Goal: Task Accomplishment & Management: Manage account settings

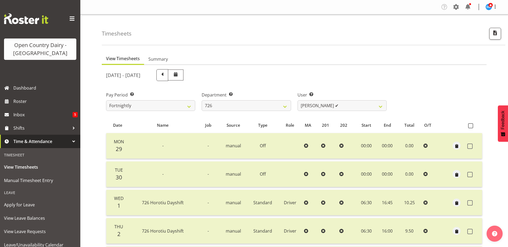
select select "808"
select select "11081"
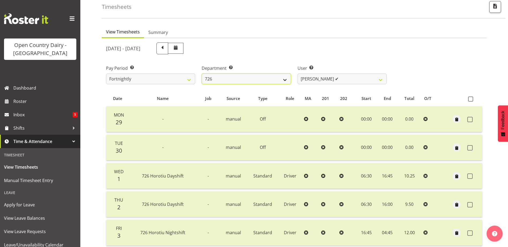
click at [261, 79] on select "701 702 703 704 705 706 707 708 709 710 711 712 713 714 715 716 717 718 719 720" at bounding box center [246, 79] width 89 height 11
select select "762"
click at [202, 74] on select "701 702 703 704 705 706 707 708 709 710 711 712 713 714 715 716 717 718 719 720" at bounding box center [246, 79] width 89 height 11
select select "11919"
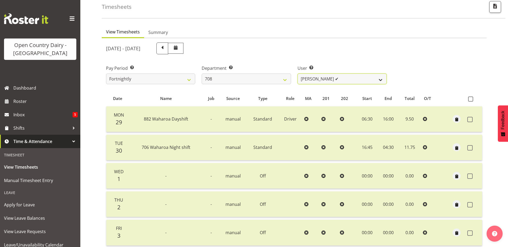
click at [356, 77] on select "[PERSON_NAME] ✔ [PERSON_NAME] ✔ [PERSON_NAME] ✔" at bounding box center [341, 79] width 89 height 11
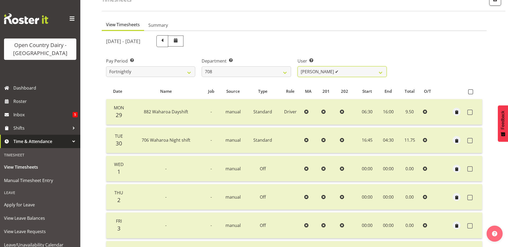
scroll to position [0, 0]
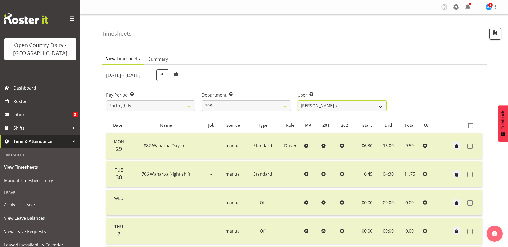
click at [362, 103] on select "[PERSON_NAME] ✔ [PERSON_NAME] ✔ [PERSON_NAME] ✔" at bounding box center [341, 105] width 89 height 11
click at [264, 106] on select "701 702 703 704 705 706 707 708 709 710 711 712 713 714 715 716 717 718 719 720" at bounding box center [246, 105] width 89 height 11
select select "759"
click at [202, 100] on select "701 702 703 704 705 706 707 708 709 710 711 712 713 714 715 716 717 718 719 720" at bounding box center [246, 105] width 89 height 11
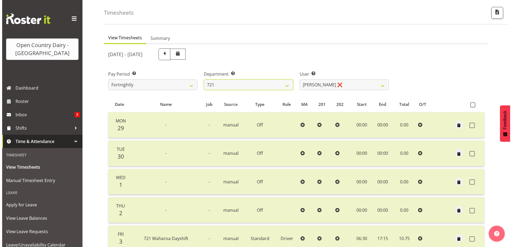
scroll to position [125, 0]
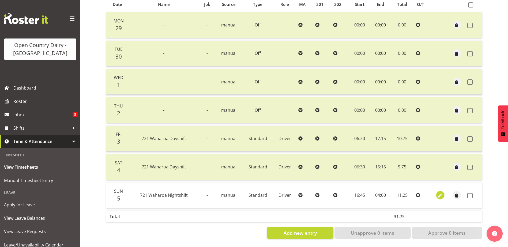
click at [440, 193] on span "button" at bounding box center [440, 196] width 6 height 6
select select "Standard"
select select "9"
select select "2025"
select select "4"
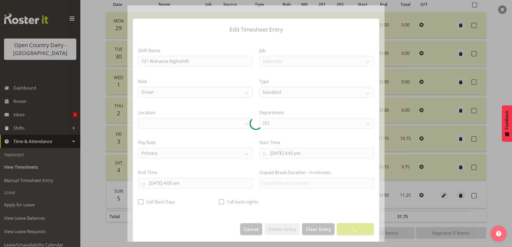
select select "1054"
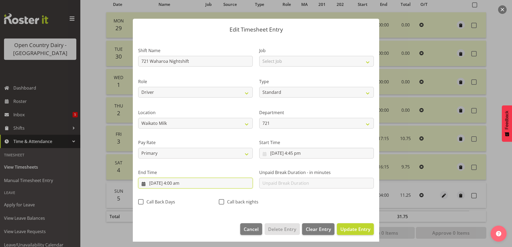
click at [175, 185] on input "[DATE] 4:00 am" at bounding box center [195, 183] width 115 height 11
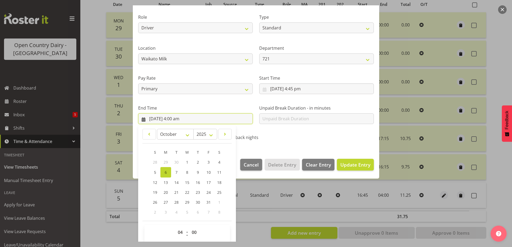
scroll to position [69, 0]
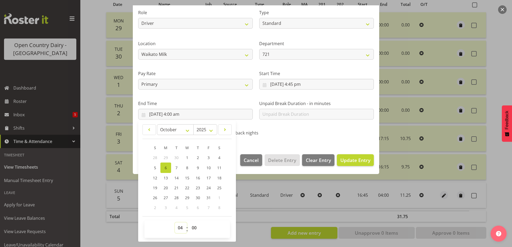
click at [180, 229] on select "00 01 02 03 04 05 06 07 08 09 10 11 12 13 14 15 16 17 18 19 20 21 22 23" at bounding box center [181, 228] width 12 height 11
select select "6"
click at [175, 223] on select "00 01 02 03 04 05 06 07 08 09 10 11 12 13 14 15 16 17 18 19 20 21 22 23" at bounding box center [181, 228] width 12 height 11
type input "[DATE] 6:00 am"
drag, startPoint x: 196, startPoint y: 229, endPoint x: 206, endPoint y: 164, distance: 65.6
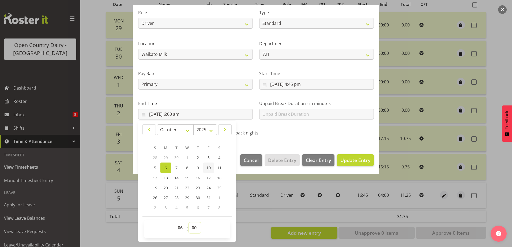
click at [196, 228] on select "00 01 02 03 04 05 06 07 08 09 10 11 12 13 14 15 16 17 18 19 20 21 22 23 24 25 2…" at bounding box center [195, 228] width 12 height 11
select select "30"
click at [189, 223] on select "00 01 02 03 04 05 06 07 08 09 10 11 12 13 14 15 16 17 18 19 20 21 22 23 24 25 2…" at bounding box center [195, 228] width 12 height 11
type input "[DATE] 6:30 am"
click at [300, 140] on div "Shift Name 721 Waharoa Nightshift Job Select Job Driver Driver supervisor Suppo…" at bounding box center [256, 56] width 242 height 170
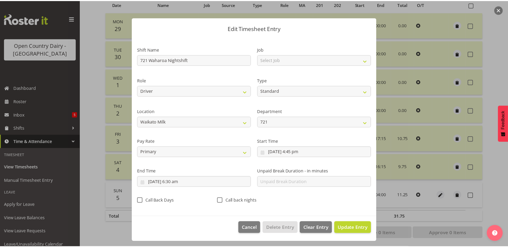
scroll to position [1, 0]
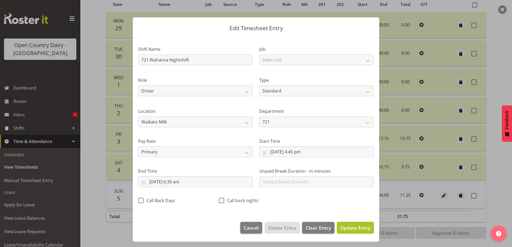
click at [356, 228] on span "Update Entry" at bounding box center [355, 228] width 30 height 6
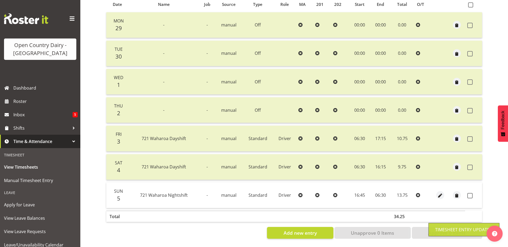
drag, startPoint x: 469, startPoint y: 190, endPoint x: 474, endPoint y: 201, distance: 12.1
click at [469, 193] on span at bounding box center [469, 195] width 5 height 5
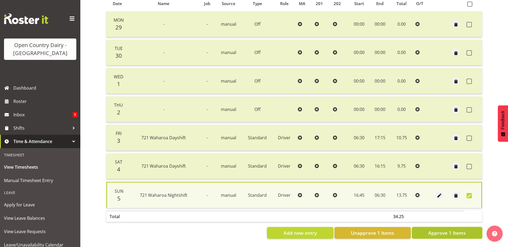
click at [425, 232] on button "Approve 1 Items" at bounding box center [447, 233] width 70 height 12
checkbox input "false"
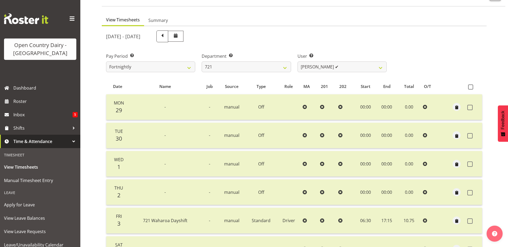
scroll to position [0, 0]
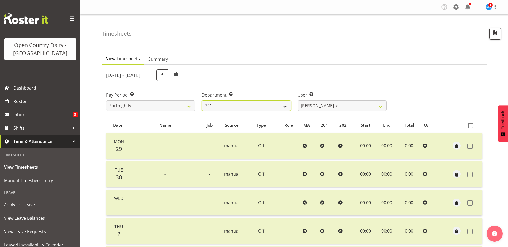
click at [270, 105] on select "701 702 703 704 705 706 707 708 709 710 711 712 713 714 715 716 717 718 719 720" at bounding box center [246, 105] width 89 height 11
select select "802"
click at [202, 100] on select "701 702 703 704 705 706 707 708 709 710 711 712 713 714 715 716 717 718 719 720" at bounding box center [246, 105] width 89 height 11
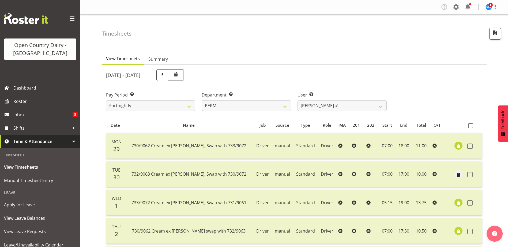
click at [342, 106] on div "[DATE] - [DATE] Pay Period Select which pay period you would like to view. Fort…" at bounding box center [294, 213] width 376 height 294
click at [342, 104] on select "[PERSON_NAME] ✔ [PERSON_NAME] ❌ [PERSON_NAME] ❌ [PERSON_NAME] ✔ [PERSON_NAME] ✔…" at bounding box center [341, 105] width 89 height 11
select select "8634"
click at [297, 100] on select "[PERSON_NAME] ✔ [PERSON_NAME] ❌ [PERSON_NAME] ❌ [PERSON_NAME] ✔ [PERSON_NAME] ✔…" at bounding box center [341, 105] width 89 height 11
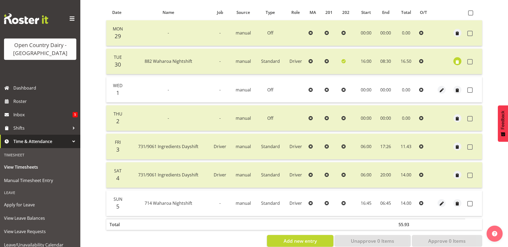
scroll to position [125, 0]
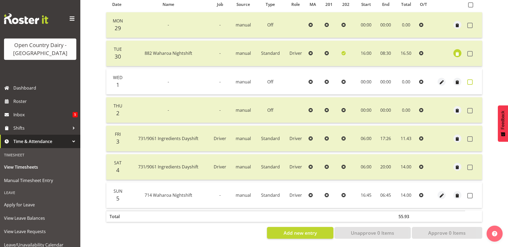
click at [469, 80] on span at bounding box center [469, 82] width 5 height 5
checkbox input "true"
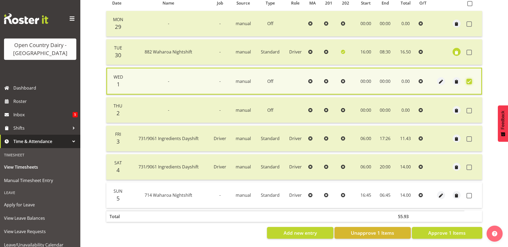
scroll to position [126, 0]
click at [469, 193] on span at bounding box center [468, 195] width 5 height 5
checkbox input "true"
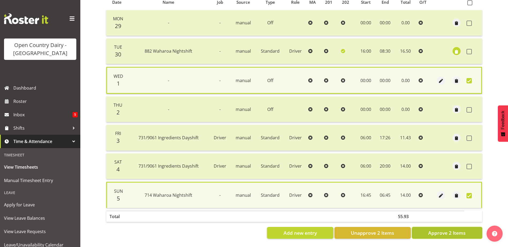
click at [448, 231] on span "Approve 2 Items" at bounding box center [446, 233] width 37 height 7
checkbox input "false"
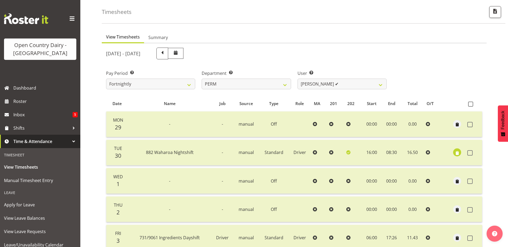
scroll to position [18, 0]
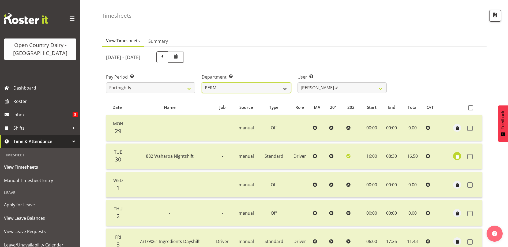
click at [260, 85] on select "701 702 703 704 705 706 707 708 709 710 711 712 713 714 715 716 717 718 719 720" at bounding box center [246, 87] width 89 height 11
select select "763"
click at [202, 82] on select "701 702 703 704 705 706 707 708 709 710 711 712 713 714 715 716 717 718 719 720" at bounding box center [246, 87] width 89 height 11
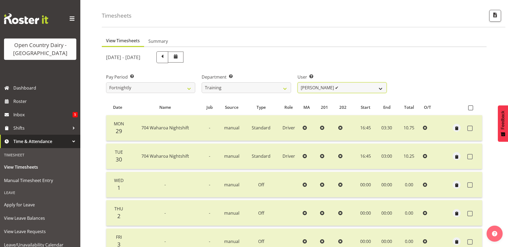
click at [348, 86] on select "[PERSON_NAME] ✔ [PERSON_NAME] ❌ [PERSON_NAME] ✔ [PERSON_NAME] ❌ [PERSON_NAME] ❌…" at bounding box center [341, 87] width 89 height 11
click at [297, 82] on select "[PERSON_NAME] ✔ [PERSON_NAME] ❌ [PERSON_NAME] ✔ [PERSON_NAME] ❌ [PERSON_NAME] ❌…" at bounding box center [341, 87] width 89 height 11
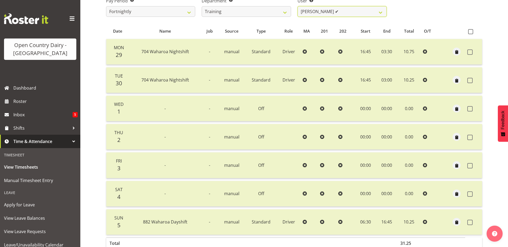
scroll to position [0, 0]
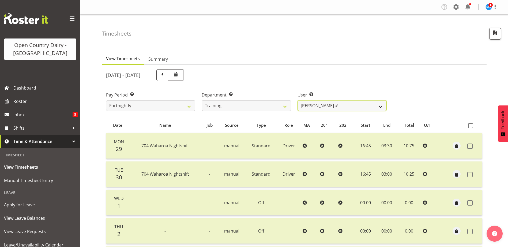
click at [348, 103] on select "[PERSON_NAME] ✔ [PERSON_NAME] ❌ [PERSON_NAME] ✔ [PERSON_NAME] ❌ [PERSON_NAME] ❌…" at bounding box center [341, 105] width 89 height 11
select select "11695"
click at [297, 100] on select "[PERSON_NAME] ✔ [PERSON_NAME] ❌ [PERSON_NAME] ✔ [PERSON_NAME] ❌ [PERSON_NAME] ❌…" at bounding box center [341, 105] width 89 height 11
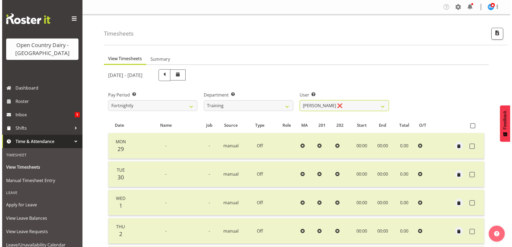
scroll to position [125, 0]
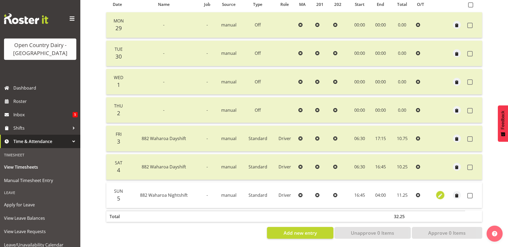
click at [440, 193] on span "button" at bounding box center [440, 196] width 6 height 6
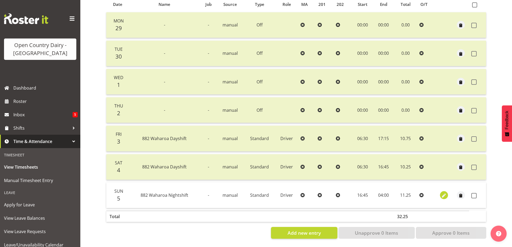
select select "Standard"
select select "883"
select select "9"
select select "2025"
select select "4"
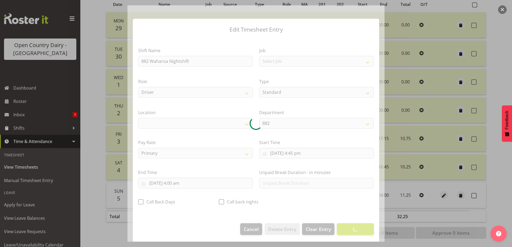
select select "1054"
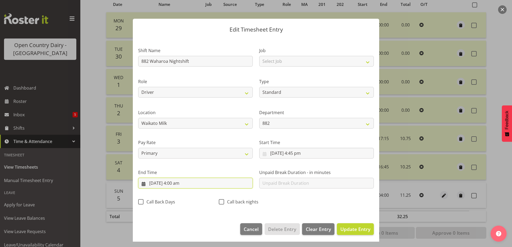
click at [174, 186] on input "[DATE] 4:00 am" at bounding box center [195, 183] width 115 height 11
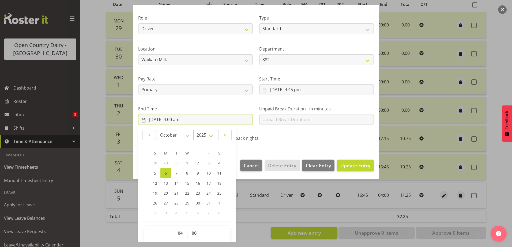
scroll to position [69, 0]
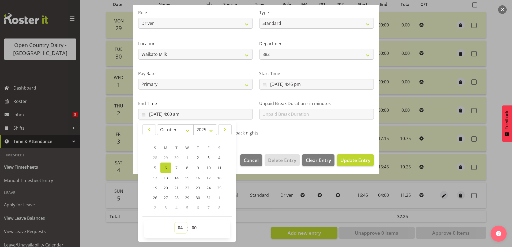
drag, startPoint x: 180, startPoint y: 230, endPoint x: 181, endPoint y: 225, distance: 5.1
click at [180, 228] on select "00 01 02 03 04 05 06 07 08 09 10 11 12 13 14 15 16 17 18 19 20 21 22 23" at bounding box center [181, 228] width 12 height 11
select select "6"
click at [175, 223] on select "00 01 02 03 04 05 06 07 08 09 10 11 12 13 14 15 16 17 18 19 20 21 22 23" at bounding box center [181, 228] width 12 height 11
type input "[DATE] 6:00 am"
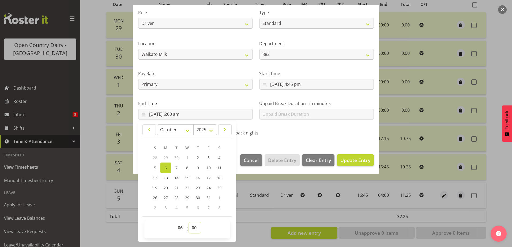
click at [192, 228] on select "00 01 02 03 04 05 06 07 08 09 10 11 12 13 14 15 16 17 18 19 20 21 22 23 24 25 2…" at bounding box center [195, 228] width 12 height 11
select select "45"
click at [189, 223] on select "00 01 02 03 04 05 06 07 08 09 10 11 12 13 14 15 16 17 18 19 20 21 22 23 24 25 2…" at bounding box center [195, 228] width 12 height 11
type input "[DATE] 6:45 am"
click at [342, 160] on span "Update Entry" at bounding box center [355, 160] width 30 height 6
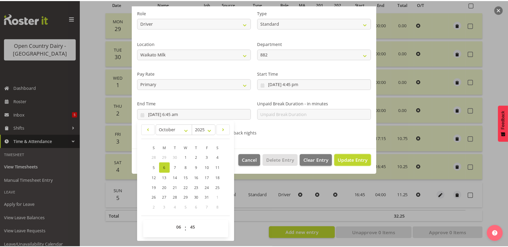
scroll to position [1, 0]
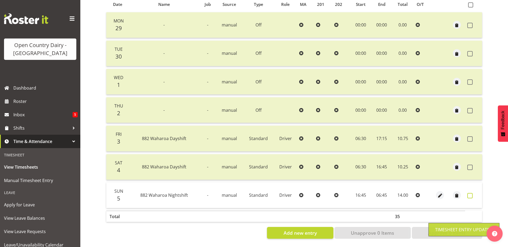
click at [470, 193] on span at bounding box center [469, 195] width 5 height 5
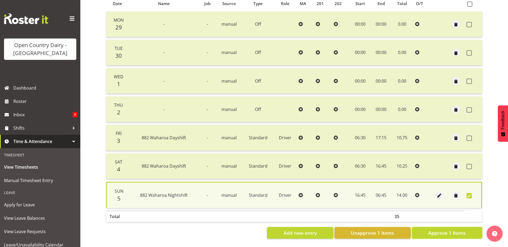
click at [424, 231] on button "Approve 1 Items" at bounding box center [447, 233] width 70 height 12
checkbox input "false"
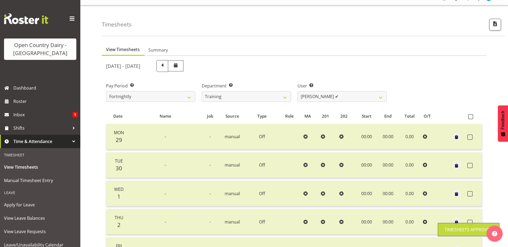
scroll to position [0, 0]
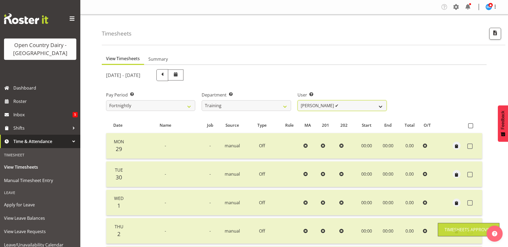
click at [343, 106] on select "[PERSON_NAME] ✔ [PERSON_NAME] ✔ [PERSON_NAME] ✔ [PERSON_NAME] ❌ [PERSON_NAME] ❌…" at bounding box center [341, 105] width 89 height 11
select select "11195"
click at [297, 100] on select "[PERSON_NAME] ✔ [PERSON_NAME] ✔ [PERSON_NAME] ✔ [PERSON_NAME] ❌ [PERSON_NAME] ❌…" at bounding box center [341, 105] width 89 height 11
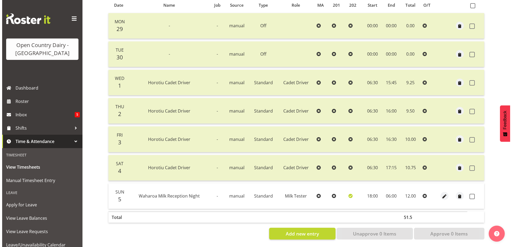
scroll to position [125, 0]
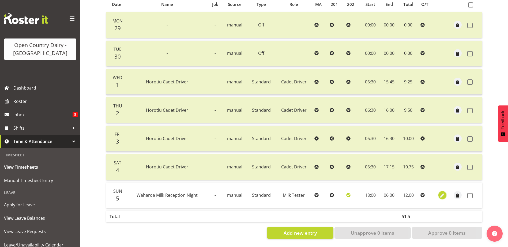
click at [443, 193] on span "button" at bounding box center [442, 196] width 6 height 6
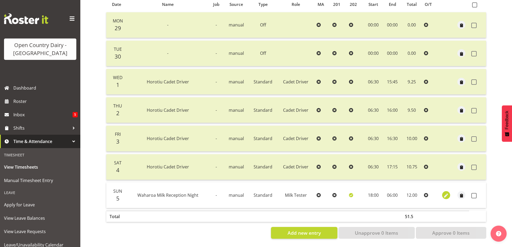
select select "1168"
select select "Standard"
select select "733"
select select "secondary"
select select "9"
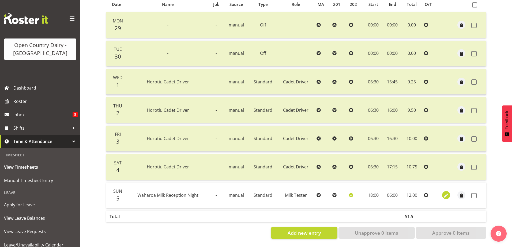
select select "2025"
select select "6"
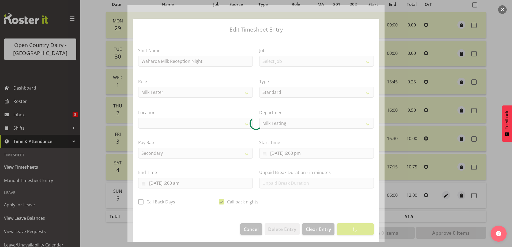
select select "1054"
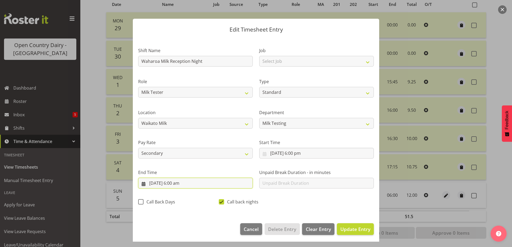
click at [173, 184] on input "[DATE] 6:00 am" at bounding box center [195, 183] width 115 height 11
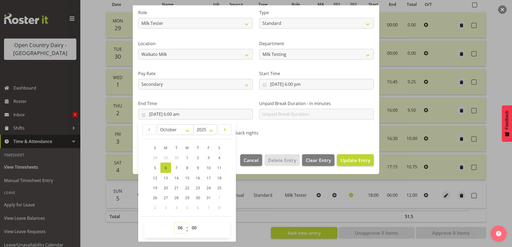
drag, startPoint x: 180, startPoint y: 229, endPoint x: 180, endPoint y: 222, distance: 7.5
click at [180, 228] on select "00 01 02 03 04 05 06 07 08 09 10 11 12 13 14 15 16 17 18 19 20 21 22 23" at bounding box center [181, 228] width 12 height 11
select select "7"
click at [175, 223] on select "00 01 02 03 04 05 06 07 08 09 10 11 12 13 14 15 16 17 18 19 20 21 22 23" at bounding box center [181, 228] width 12 height 11
type input "[DATE] 7:00 am"
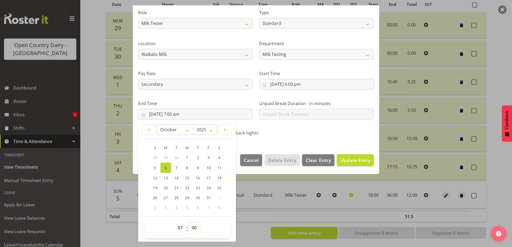
drag, startPoint x: 194, startPoint y: 229, endPoint x: 203, endPoint y: 143, distance: 86.4
click at [194, 223] on select "00 01 02 03 04 05 06 07 08 09 10 11 12 13 14 15 16 17 18 19 20 21 22 23 24 25 2…" at bounding box center [195, 228] width 12 height 11
select select "30"
click at [189, 223] on select "00 01 02 03 04 05 06 07 08 09 10 11 12 13 14 15 16 17 18 19 20 21 22 23 24 25 2…" at bounding box center [195, 228] width 12 height 11
type input "[DATE] 7:30 am"
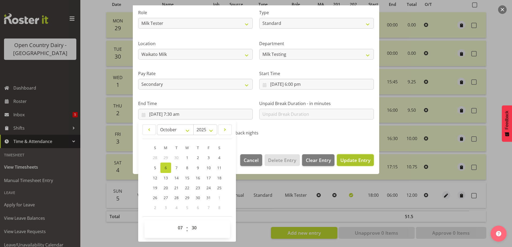
click at [342, 158] on span "Update Entry" at bounding box center [355, 160] width 30 height 6
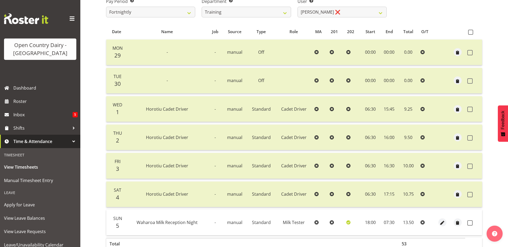
scroll to position [0, 0]
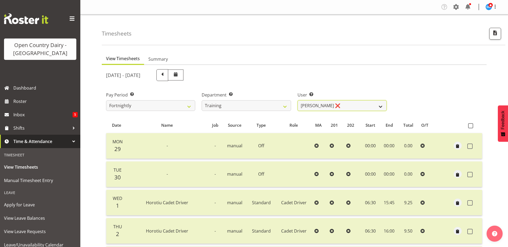
click at [367, 104] on select "[PERSON_NAME] ✔ [PERSON_NAME] ✔ [PERSON_NAME] ✔ [PERSON_NAME] ❌ [PERSON_NAME] ❌…" at bounding box center [341, 105] width 89 height 11
select select "11242"
click at [297, 100] on select "[PERSON_NAME] ✔ [PERSON_NAME] ✔ [PERSON_NAME] ✔ [PERSON_NAME] ❌ [PERSON_NAME] ❌…" at bounding box center [341, 105] width 89 height 11
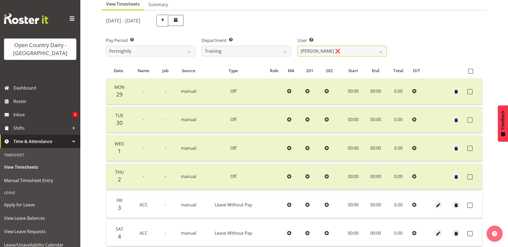
scroll to position [18, 0]
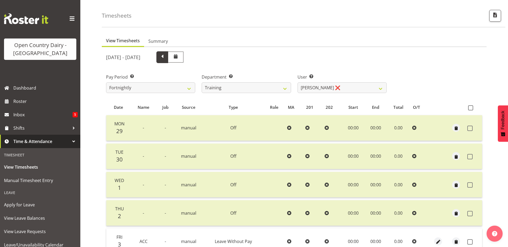
click at [166, 59] on span at bounding box center [162, 56] width 7 height 7
select select
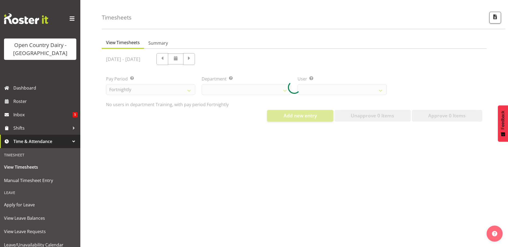
select select "763"
select select "11242"
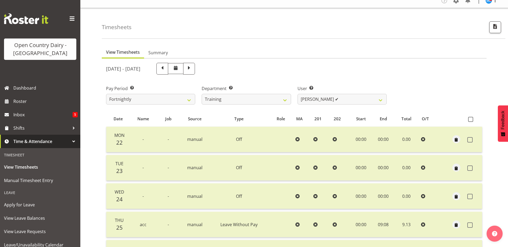
scroll to position [0, 0]
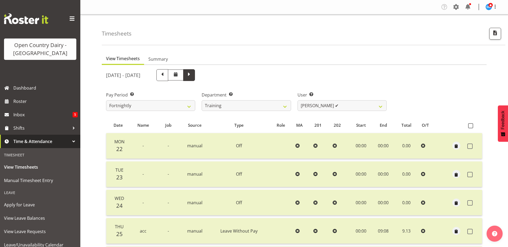
click at [192, 73] on span at bounding box center [189, 74] width 7 height 7
select select
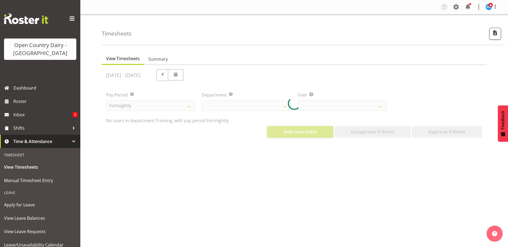
select select "763"
select select "11242"
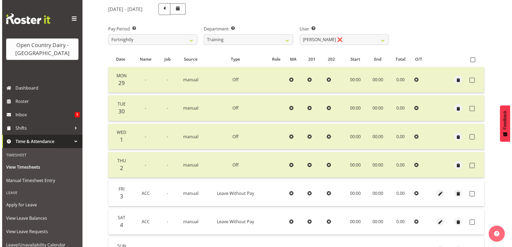
scroll to position [107, 0]
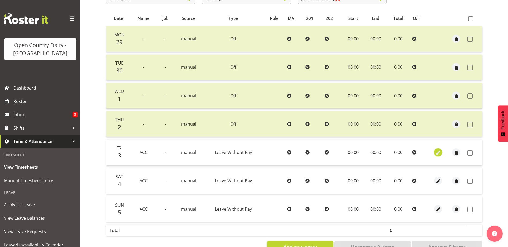
click at [438, 154] on span "button" at bounding box center [438, 153] width 6 height 6
select select "Leave Without Pay"
select select "9"
select select "2025"
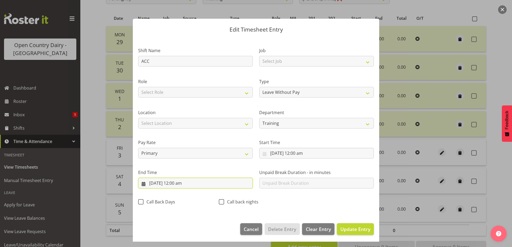
click at [175, 186] on input "[DATE] 12:00 am" at bounding box center [195, 183] width 115 height 11
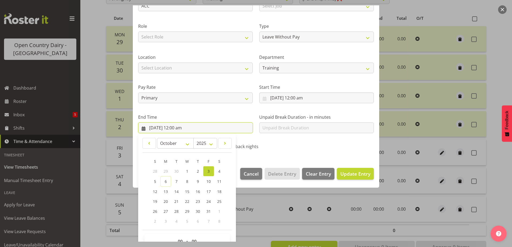
scroll to position [69, 0]
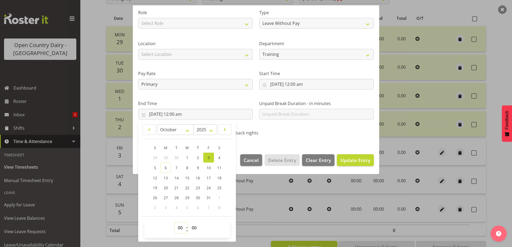
click at [180, 232] on select "00 01 02 03 04 05 06 07 08 09 10 11 12 13 14 15 16 17 18 19 20 21 22 23" at bounding box center [181, 228] width 12 height 11
select select "9"
click at [175, 223] on select "00 01 02 03 04 05 06 07 08 09 10 11 12 13 14 15 16 17 18 19 20 21 22 23" at bounding box center [181, 228] width 12 height 11
type input "[DATE] 9:00 am"
click at [195, 227] on select "00 01 02 03 04 05 06 07 08 09 10 11 12 13 14 15 16 17 18 19 20 21 22 23 24 25 2…" at bounding box center [195, 228] width 12 height 11
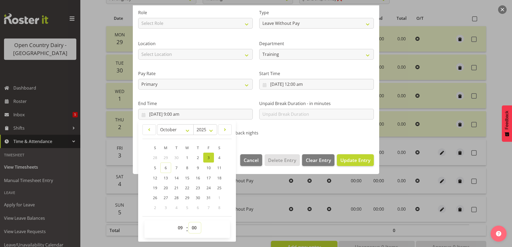
select select "8"
click at [189, 223] on select "00 01 02 03 04 05 06 07 08 09 10 11 12 13 14 15 16 17 18 19 20 21 22 23 24 25 2…" at bounding box center [195, 228] width 12 height 11
type input "[DATE] 9:08 am"
click at [345, 158] on span "Update Entry" at bounding box center [355, 160] width 30 height 6
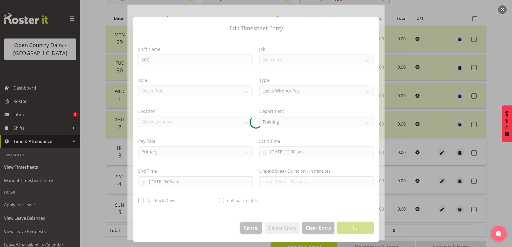
scroll to position [1, 0]
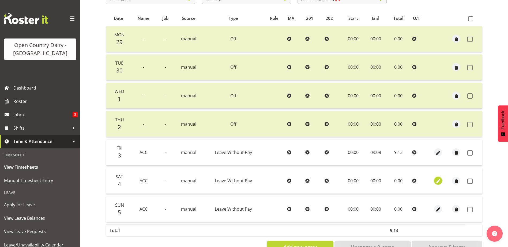
click at [440, 183] on span "button" at bounding box center [438, 182] width 6 height 6
select select "Leave Without Pay"
select select "9"
select select "2025"
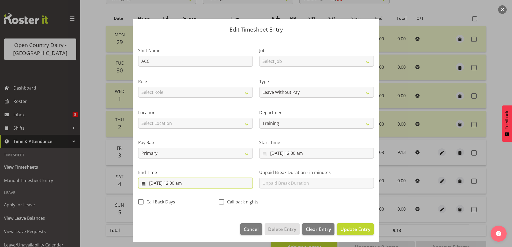
click at [174, 183] on input "[DATE] 12:00 am" at bounding box center [195, 183] width 115 height 11
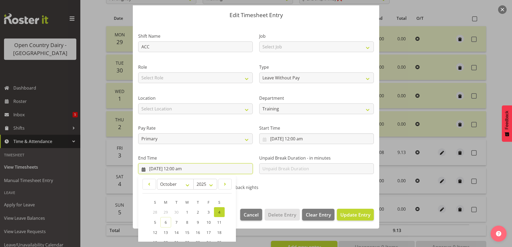
scroll to position [69, 0]
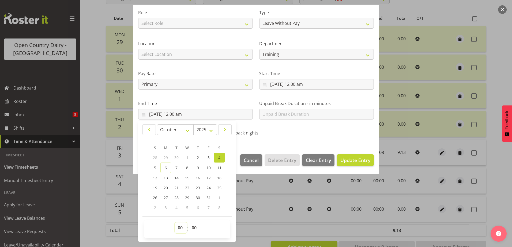
click at [181, 228] on select "00 01 02 03 04 05 06 07 08 09 10 11 12 13 14 15 16 17 18 19 20 21 22 23" at bounding box center [181, 228] width 12 height 11
select select "9"
click at [175, 223] on select "00 01 02 03 04 05 06 07 08 09 10 11 12 13 14 15 16 17 18 19 20 21 22 23" at bounding box center [181, 228] width 12 height 11
type input "[DATE] 9:00 am"
drag, startPoint x: 192, startPoint y: 228, endPoint x: 192, endPoint y: 223, distance: 5.1
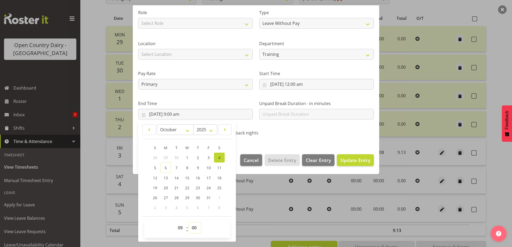
click at [192, 227] on select "00 01 02 03 04 05 06 07 08 09 10 11 12 13 14 15 16 17 18 19 20 21 22 23 24 25 2…" at bounding box center [195, 228] width 12 height 11
select select "8"
click at [189, 223] on select "00 01 02 03 04 05 06 07 08 09 10 11 12 13 14 15 16 17 18 19 20 21 22 23 24 25 2…" at bounding box center [195, 228] width 12 height 11
type input "[DATE] 9:08 am"
click at [361, 163] on span "Update Entry" at bounding box center [355, 160] width 30 height 6
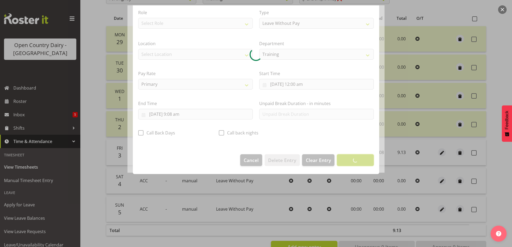
scroll to position [1, 0]
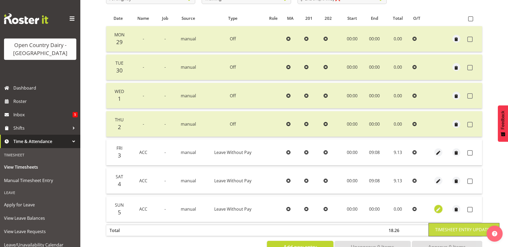
click at [438, 209] on span "button" at bounding box center [438, 210] width 6 height 6
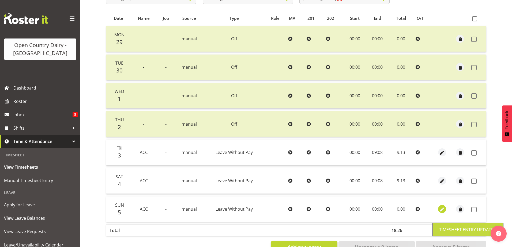
select select "Leave Without Pay"
select select "9"
select select "2025"
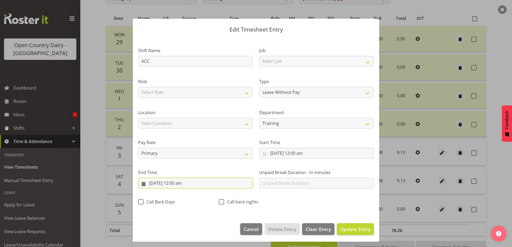
click at [176, 184] on input "[DATE] 12:00 am" at bounding box center [195, 183] width 115 height 11
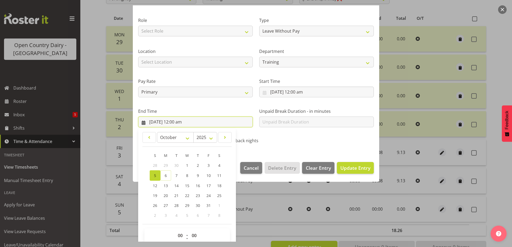
scroll to position [69, 0]
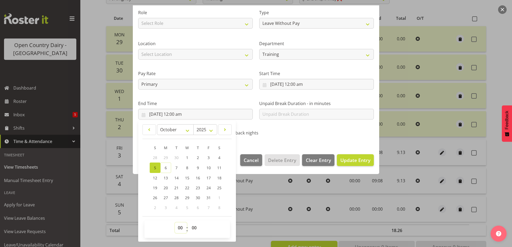
click at [182, 232] on select "00 01 02 03 04 05 06 07 08 09 10 11 12 13 14 15 16 17 18 19 20 21 22 23" at bounding box center [181, 228] width 12 height 11
select select "9"
click at [175, 223] on select "00 01 02 03 04 05 06 07 08 09 10 11 12 13 14 15 16 17 18 19 20 21 22 23" at bounding box center [181, 228] width 12 height 11
type input "[DATE] 9:00 am"
click at [196, 229] on select "00 01 02 03 04 05 06 07 08 09 10 11 12 13 14 15 16 17 18 19 20 21 22 23 24 25 2…" at bounding box center [195, 228] width 12 height 11
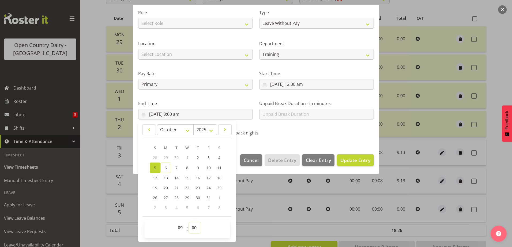
select select "8"
click at [189, 223] on select "00 01 02 03 04 05 06 07 08 09 10 11 12 13 14 15 16 17 18 19 20 21 22 23 24 25 2…" at bounding box center [195, 228] width 12 height 11
type input "[DATE] 9:08 am"
click at [350, 163] on span "Update Entry" at bounding box center [355, 160] width 30 height 6
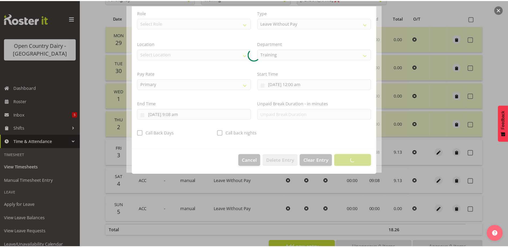
scroll to position [1, 0]
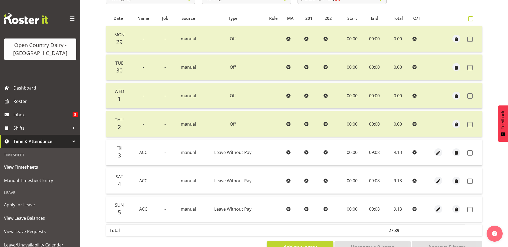
click at [471, 18] on span at bounding box center [470, 18] width 5 height 5
click at [471, 18] on input "checkbox" at bounding box center [469, 18] width 3 height 3
checkbox input "true"
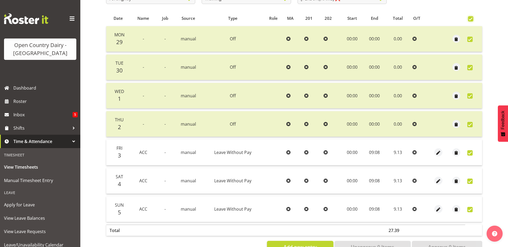
checkbox input "true"
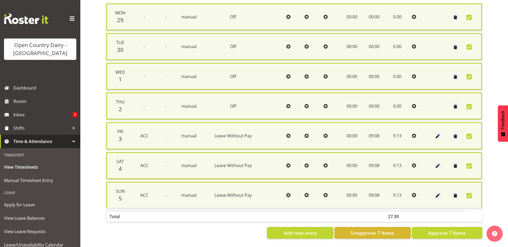
scroll to position [134, 0]
click at [440, 230] on span "Approve 7 Items" at bounding box center [446, 233] width 37 height 7
checkbox input "false"
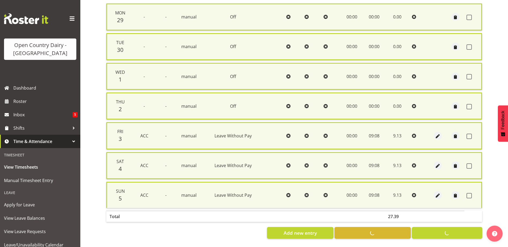
checkbox input "false"
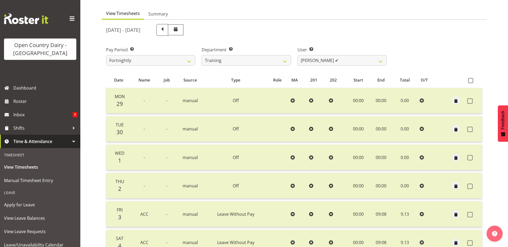
scroll to position [54, 0]
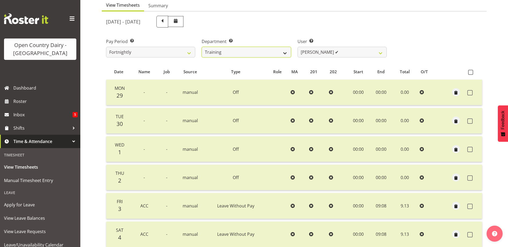
click at [240, 52] on select "701 702 703 704 705 706 707 708 709 710 711 712 713 714 715 716 717 718 719 720" at bounding box center [246, 52] width 89 height 11
click at [202, 47] on select "701 702 703 704 705 706 707 708 709 710 711 712 713 714 715 716 717 718 719 720" at bounding box center [246, 52] width 89 height 11
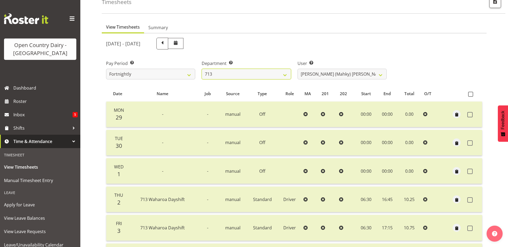
scroll to position [18, 0]
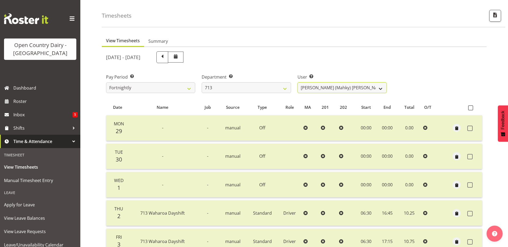
click at [359, 88] on select "[PERSON_NAME] (Mahky) [PERSON_NAME] ✔ [PERSON_NAME] ✔ [PERSON_NAME] ✔" at bounding box center [341, 87] width 89 height 11
click at [314, 61] on div "[DATE] - [DATE]" at bounding box center [246, 57] width 281 height 12
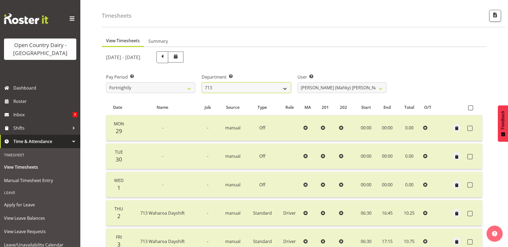
click at [246, 89] on select "701 702 703 704 705 706 707 708 709 710 711 712 713 714 715 716 717 718 719 720" at bounding box center [246, 87] width 89 height 11
select select "880"
click at [202, 82] on select "701 702 703 704 705 706 707 708 709 710 711 712 713 714 715 716 717 718 719 720" at bounding box center [246, 87] width 89 height 11
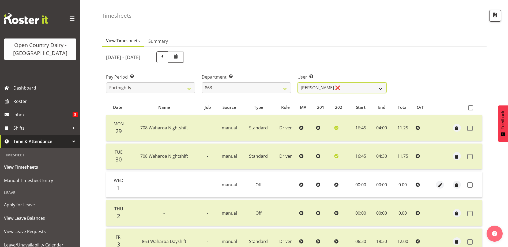
click at [349, 90] on select "[PERSON_NAME] ❌ [PERSON_NAME] ✔ [PERSON_NAME] ✔ [PERSON_NAME] ✔" at bounding box center [341, 87] width 89 height 11
drag, startPoint x: 472, startPoint y: 187, endPoint x: 464, endPoint y: 191, distance: 8.1
click at [472, 187] on span at bounding box center [469, 185] width 5 height 5
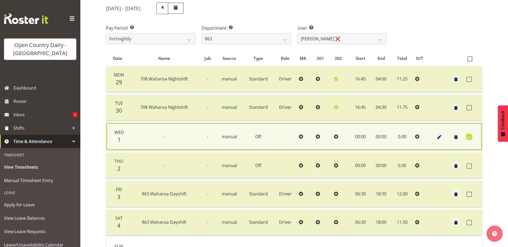
scroll to position [126, 0]
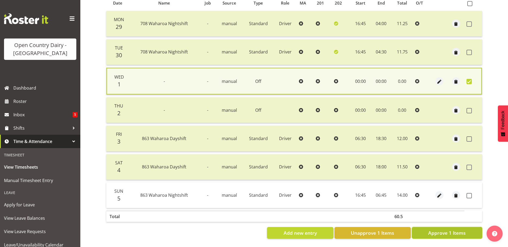
click at [450, 230] on span "Approve 1 Items" at bounding box center [446, 233] width 37 height 7
checkbox input "false"
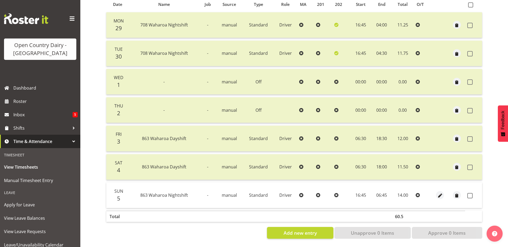
drag, startPoint x: 470, startPoint y: 192, endPoint x: 466, endPoint y: 205, distance: 13.5
click at [470, 193] on span at bounding box center [469, 195] width 5 height 5
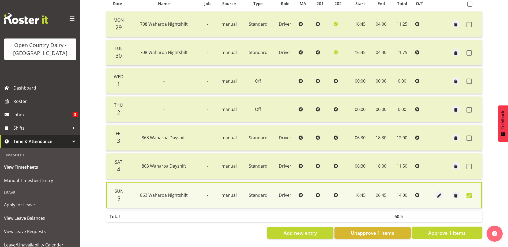
click at [455, 230] on span "Approve 1 Items" at bounding box center [446, 233] width 37 height 7
checkbox input "false"
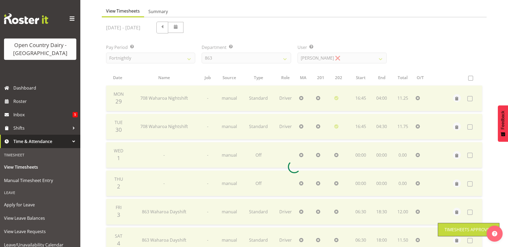
scroll to position [0, 0]
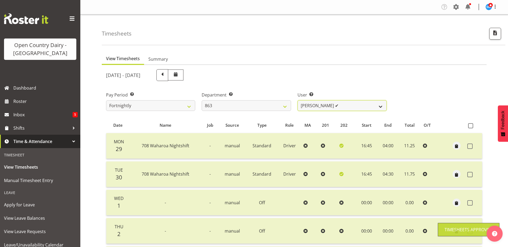
click at [347, 105] on select "[PERSON_NAME] ✔ [PERSON_NAME] ✔ [PERSON_NAME] ✔ [PERSON_NAME] ✔" at bounding box center [341, 105] width 89 height 11
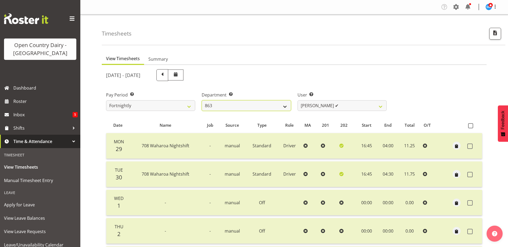
click at [262, 104] on select "701 702 703 704 705 706 707 708 709 710 711 712 713 714 715 716 717 718 719 720" at bounding box center [246, 105] width 89 height 11
click at [202, 100] on select "701 702 703 704 705 706 707 708 709 710 711 712 713 714 715 716 717 718 719 720" at bounding box center [246, 105] width 89 height 11
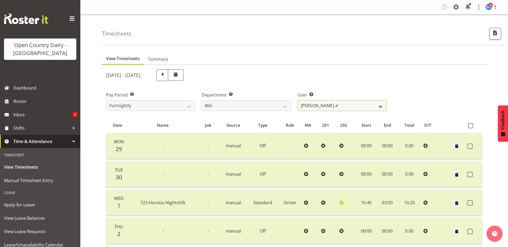
click at [346, 104] on select "[PERSON_NAME] ✔ [PERSON_NAME] ✔ [PERSON_NAME] ✔ [PERSON_NAME] ✔" at bounding box center [341, 105] width 89 height 11
click at [260, 107] on select "701 702 703 704 705 706 707 708 709 710 711 712 713 714 715 716 717 718 719 720" at bounding box center [246, 105] width 89 height 11
select select "842"
click at [202, 100] on select "701 702 703 704 705 706 707 708 709 710 711 712 713 714 715 716 717 718 719 720" at bounding box center [246, 105] width 89 height 11
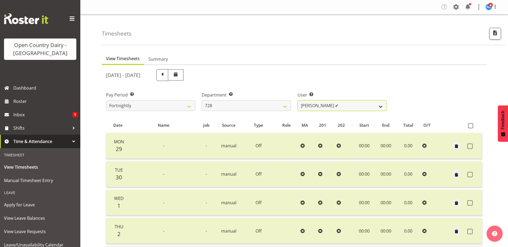
click at [333, 106] on select "[PERSON_NAME] ✔ [PERSON_NAME] ✔ [PERSON_NAME] [PERSON_NAME] ✔ [PERSON_NAME] ❌ […" at bounding box center [341, 105] width 89 height 11
select select "8207"
click at [297, 100] on select "[PERSON_NAME] ✔ [PERSON_NAME] ✔ [PERSON_NAME] [PERSON_NAME] ✔ [PERSON_NAME] ❌ […" at bounding box center [341, 105] width 89 height 11
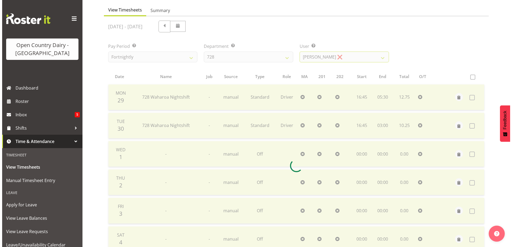
scroll to position [125, 0]
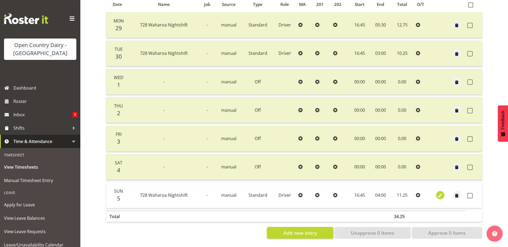
click at [440, 193] on span "button" at bounding box center [440, 196] width 6 height 6
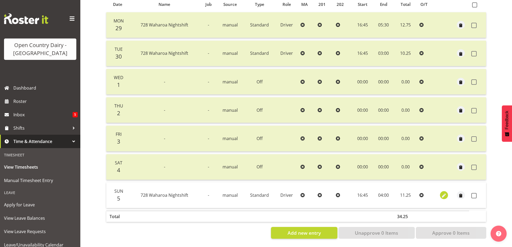
select select "Standard"
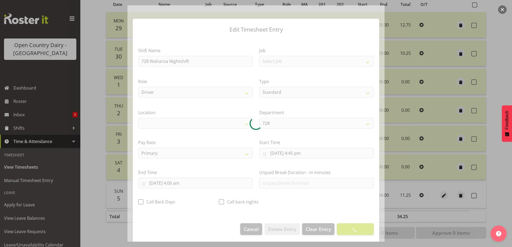
select select "1054"
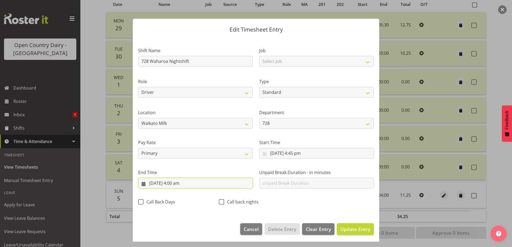
click at [174, 184] on input "[DATE] 4:00 am" at bounding box center [195, 183] width 115 height 11
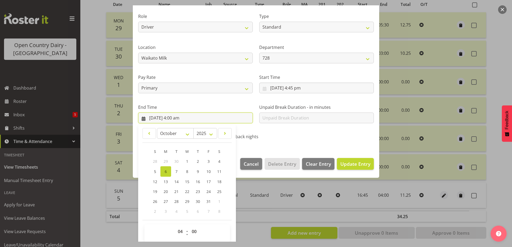
scroll to position [69, 0]
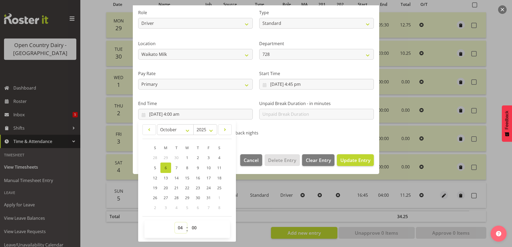
click at [181, 228] on select "00 01 02 03 04 05 06 07 08 09 10 11 12 13 14 15 16 17 18 19 20 21 22 23" at bounding box center [181, 228] width 12 height 11
select select "6"
click at [175, 223] on select "00 01 02 03 04 05 06 07 08 09 10 11 12 13 14 15 16 17 18 19 20 21 22 23" at bounding box center [181, 228] width 12 height 11
type input "[DATE] 6:00 am"
drag, startPoint x: 193, startPoint y: 230, endPoint x: 192, endPoint y: 224, distance: 6.2
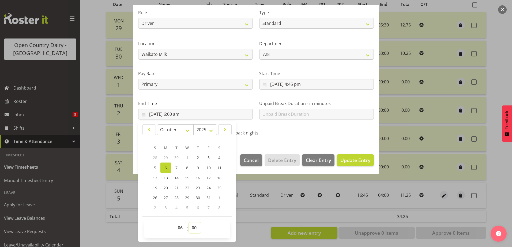
click at [193, 230] on select "00 01 02 03 04 05 06 07 08 09 10 11 12 13 14 15 16 17 18 19 20 21 22 23 24 25 2…" at bounding box center [195, 228] width 12 height 11
select select "45"
click at [189, 223] on select "00 01 02 03 04 05 06 07 08 09 10 11 12 13 14 15 16 17 18 19 20 21 22 23 24 25 2…" at bounding box center [195, 228] width 12 height 11
type input "[DATE] 6:45 am"
click at [346, 163] on span "Update Entry" at bounding box center [355, 160] width 30 height 6
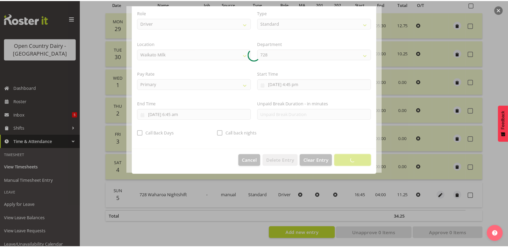
scroll to position [1, 0]
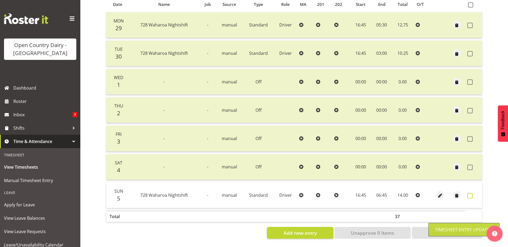
click at [472, 193] on span at bounding box center [469, 195] width 5 height 5
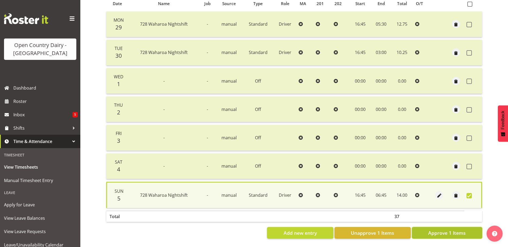
click at [423, 231] on button "Approve 1 Items" at bounding box center [447, 233] width 70 height 12
checkbox input "false"
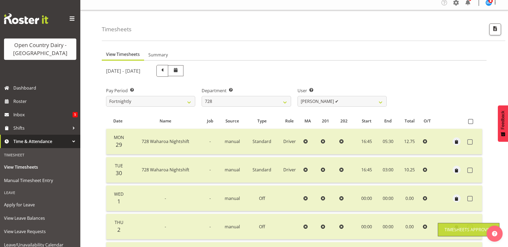
scroll to position [0, 0]
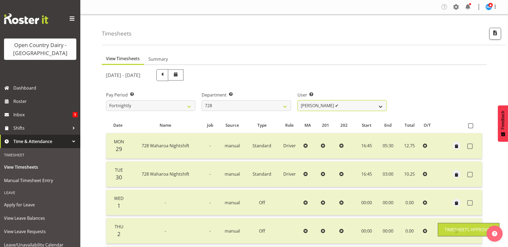
click at [351, 106] on select "[PERSON_NAME] ✔ [PERSON_NAME] ✔ [PERSON_NAME] [PERSON_NAME] ✔ [PERSON_NAME] ✔ […" at bounding box center [341, 105] width 89 height 11
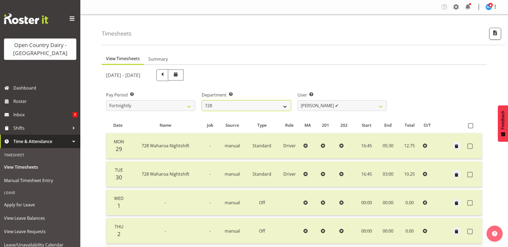
click at [270, 106] on select "701 702 703 704 705 706 707 708 709 710 711 712 713 714 715 716 717 718 719 720" at bounding box center [246, 105] width 89 height 11
select select "763"
click at [202, 100] on select "701 702 703 704 705 706 707 708 709 710 711 712 713 714 715 716 717 718 719 720" at bounding box center [246, 105] width 89 height 11
click at [351, 107] on select "[PERSON_NAME] ✔ [PERSON_NAME] ✔ [PERSON_NAME] ✔ [PERSON_NAME] ❌ [PERSON_NAME] ❌…" at bounding box center [341, 105] width 89 height 11
click at [297, 100] on select "[PERSON_NAME] ✔ [PERSON_NAME] ✔ [PERSON_NAME] ✔ [PERSON_NAME] ❌ [PERSON_NAME] ❌…" at bounding box center [341, 105] width 89 height 11
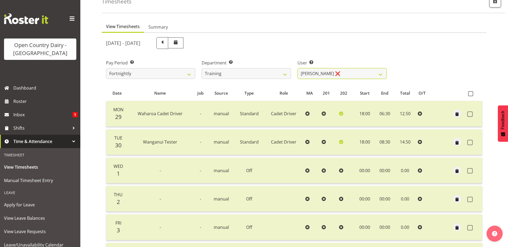
scroll to position [18, 0]
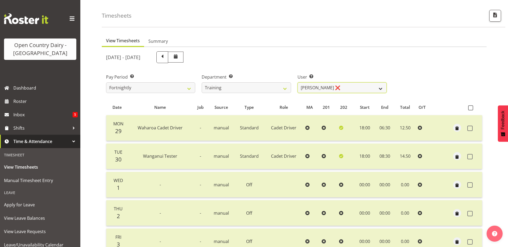
click at [339, 87] on select "[PERSON_NAME] ✔ [PERSON_NAME] ✔ [PERSON_NAME] ✔ [PERSON_NAME] ❌ [PERSON_NAME] ❌…" at bounding box center [341, 87] width 89 height 11
select select "11704"
click at [297, 82] on select "[PERSON_NAME] ✔ [PERSON_NAME] ✔ [PERSON_NAME] ✔ [PERSON_NAME] ❌ [PERSON_NAME] ❌…" at bounding box center [341, 87] width 89 height 11
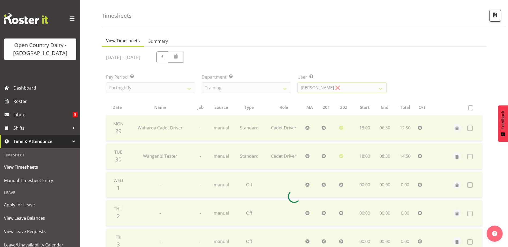
scroll to position [125, 0]
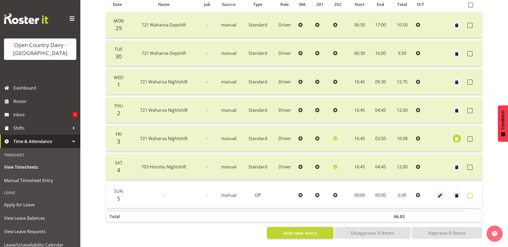
click at [470, 193] on span at bounding box center [469, 195] width 5 height 5
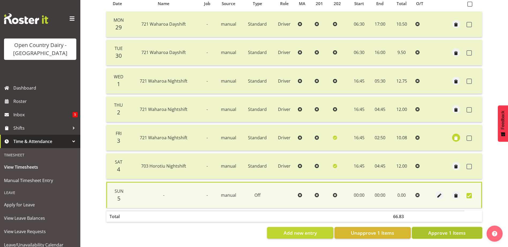
click at [466, 232] on button "Approve 1 Items" at bounding box center [447, 233] width 70 height 12
checkbox input "false"
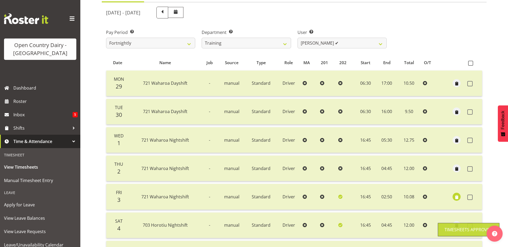
scroll to position [18, 0]
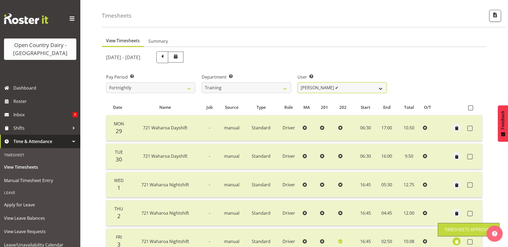
drag, startPoint x: 346, startPoint y: 88, endPoint x: 344, endPoint y: 89, distance: 2.8
click at [346, 88] on select "[PERSON_NAME] ✔ [PERSON_NAME] ✔ [PERSON_NAME] ✔ [PERSON_NAME] ❌ [PERSON_NAME] ❌…" at bounding box center [341, 87] width 89 height 11
select select "11256"
click at [297, 82] on select "[PERSON_NAME] ✔ [PERSON_NAME] ✔ [PERSON_NAME] ✔ [PERSON_NAME] ❌ [PERSON_NAME] ❌…" at bounding box center [341, 87] width 89 height 11
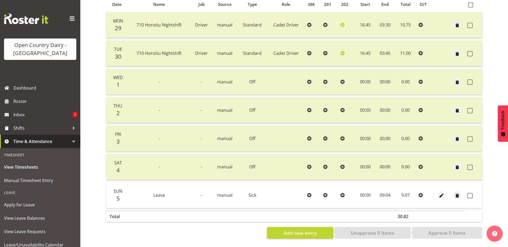
scroll to position [125, 0]
click at [470, 193] on span at bounding box center [469, 195] width 5 height 5
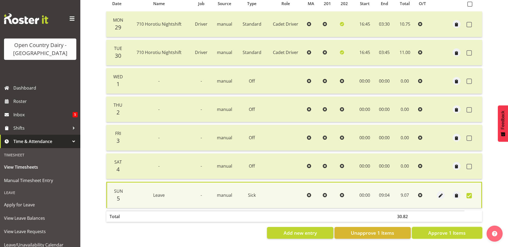
click at [454, 230] on span "Approve 1 Items" at bounding box center [446, 233] width 37 height 7
checkbox input "false"
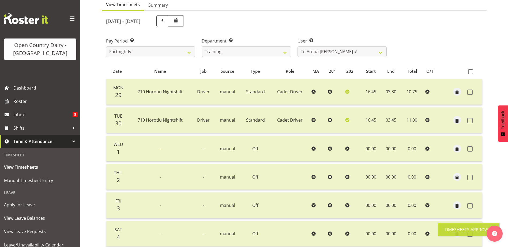
scroll to position [18, 0]
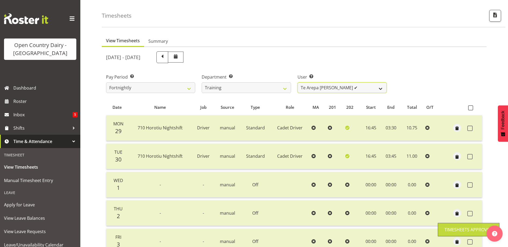
click at [341, 89] on select "[PERSON_NAME] ✔ [PERSON_NAME] ✔ [PERSON_NAME] ✔ [PERSON_NAME] ❌ [PERSON_NAME] ❌…" at bounding box center [341, 87] width 89 height 11
select select "11954"
click at [297, 82] on select "[PERSON_NAME] ✔ [PERSON_NAME] ✔ [PERSON_NAME] ✔ [PERSON_NAME] ❌ [PERSON_NAME] ❌…" at bounding box center [341, 87] width 89 height 11
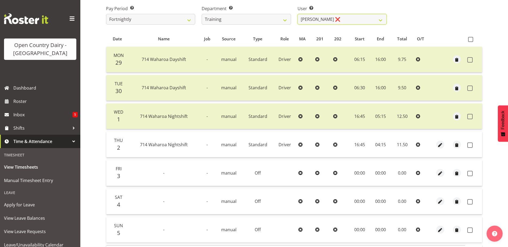
scroll to position [125, 0]
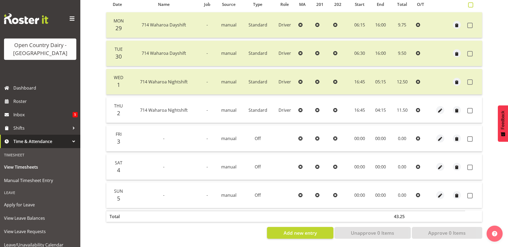
click at [472, 2] on span at bounding box center [470, 4] width 5 height 5
click at [471, 3] on input "checkbox" at bounding box center [469, 4] width 3 height 3
checkbox input "true"
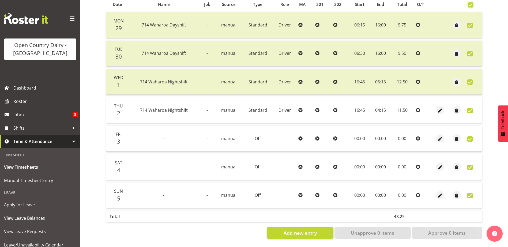
checkbox input "true"
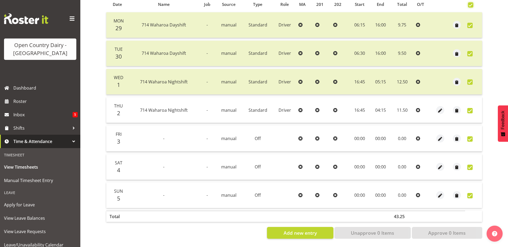
scroll to position [124, 0]
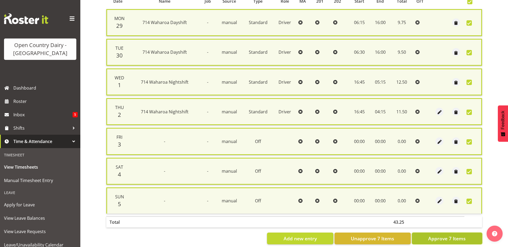
click at [464, 236] on span "Approve 7 Items" at bounding box center [446, 238] width 37 height 7
checkbox input "false"
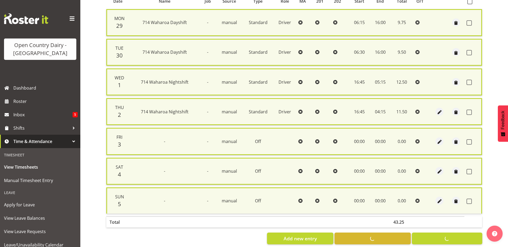
checkbox input "false"
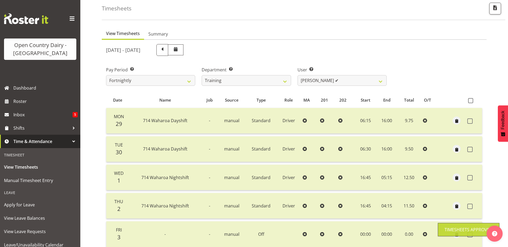
scroll to position [17, 0]
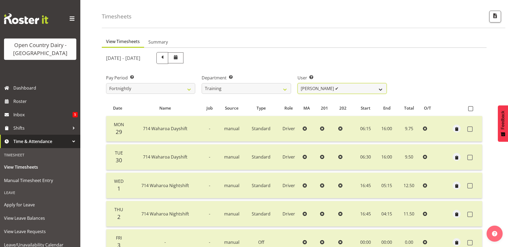
click at [332, 85] on select "[PERSON_NAME] ✔ [PERSON_NAME] ✔ [PERSON_NAME] ✔ [PERSON_NAME] ❌ [PERSON_NAME] ❌…" at bounding box center [341, 88] width 89 height 11
select select "11705"
click at [297, 83] on select "[PERSON_NAME] ✔ [PERSON_NAME] ✔ [PERSON_NAME] ✔ [PERSON_NAME] ❌ [PERSON_NAME] ❌…" at bounding box center [341, 88] width 89 height 11
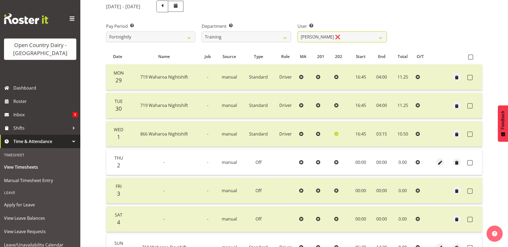
scroll to position [97, 0]
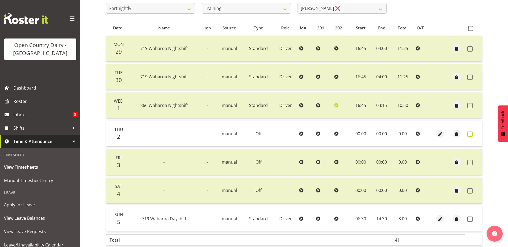
click at [471, 137] on span at bounding box center [469, 134] width 5 height 5
checkbox input "true"
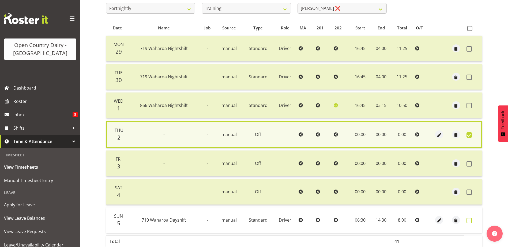
click at [470, 221] on span at bounding box center [468, 220] width 5 height 5
checkbox input "true"
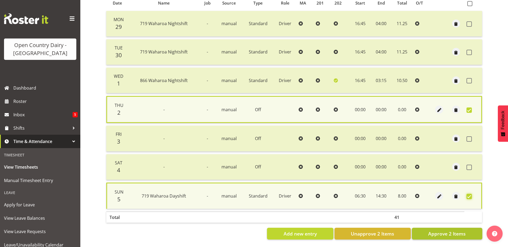
scroll to position [127, 0]
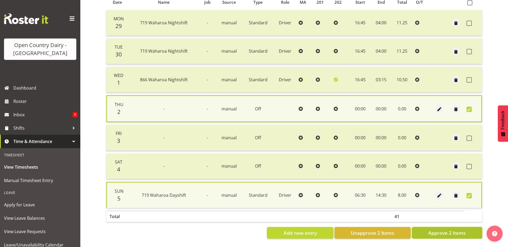
click at [454, 231] on span "Approve 2 Items" at bounding box center [446, 233] width 37 height 7
checkbox input "false"
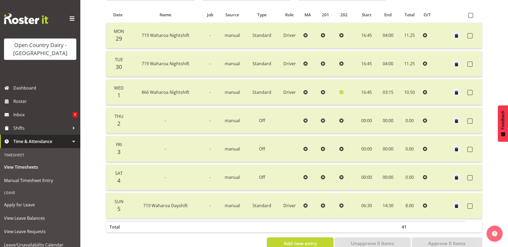
scroll to position [45, 0]
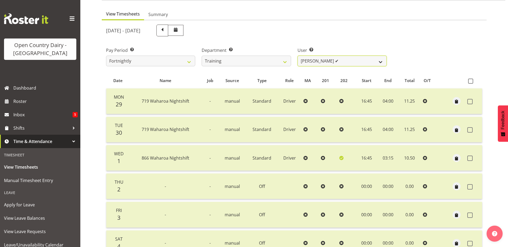
click at [351, 58] on select "[PERSON_NAME] ✔ [PERSON_NAME] ✔ [PERSON_NAME] ✔ [PERSON_NAME] ❌ [PERSON_NAME] ❌…" at bounding box center [341, 61] width 89 height 11
select select "11709"
click at [297, 56] on select "[PERSON_NAME] ✔ [PERSON_NAME] ✔ [PERSON_NAME] ✔ [PERSON_NAME] ❌ [PERSON_NAME] ❌…" at bounding box center [341, 61] width 89 height 11
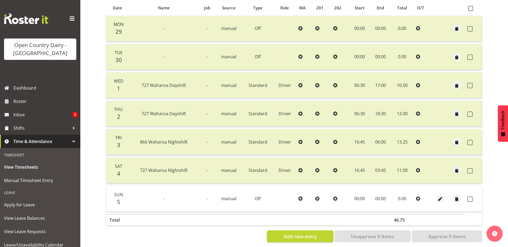
scroll to position [125, 0]
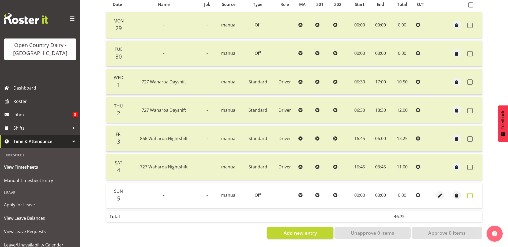
click at [469, 193] on span at bounding box center [469, 195] width 5 height 5
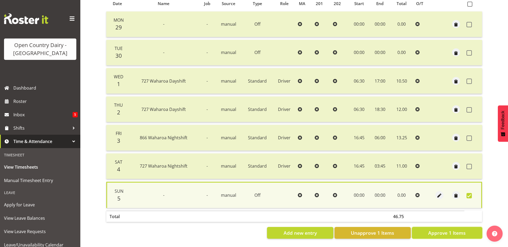
click at [457, 230] on span "Approve 1 Items" at bounding box center [446, 233] width 37 height 7
checkbox input "false"
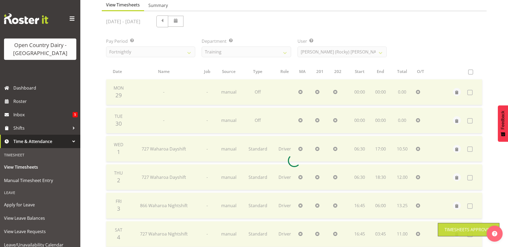
scroll to position [18, 0]
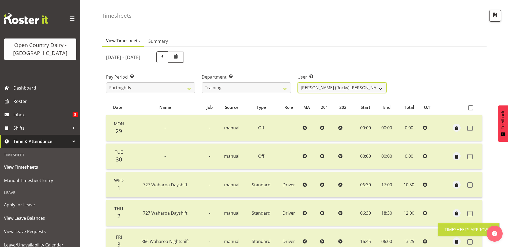
click at [369, 88] on select "[PERSON_NAME] ✔ [PERSON_NAME] ✔ [PERSON_NAME] ✔ [PERSON_NAME] ❌ [PERSON_NAME] ❌…" at bounding box center [341, 87] width 89 height 11
select select "11195"
click at [297, 82] on select "[PERSON_NAME] ✔ [PERSON_NAME] ✔ [PERSON_NAME] ✔ [PERSON_NAME] ❌ [PERSON_NAME] ❌…" at bounding box center [341, 87] width 89 height 11
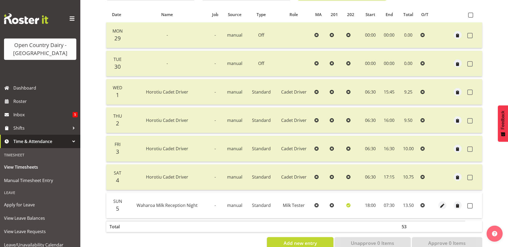
scroll to position [125, 0]
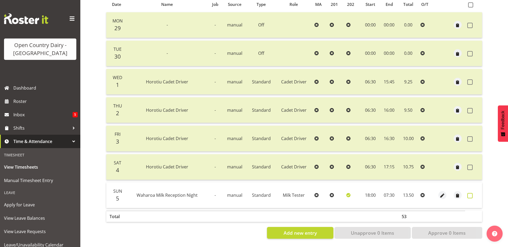
click at [470, 193] on span at bounding box center [469, 195] width 5 height 5
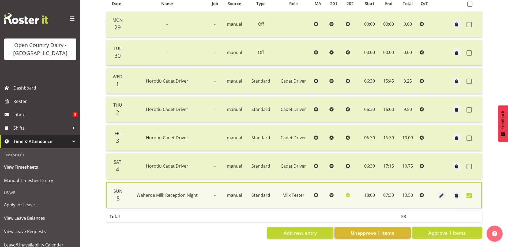
drag, startPoint x: 453, startPoint y: 232, endPoint x: 451, endPoint y: 228, distance: 4.2
click at [454, 232] on span "Approve 1 Items" at bounding box center [446, 233] width 37 height 7
checkbox input "false"
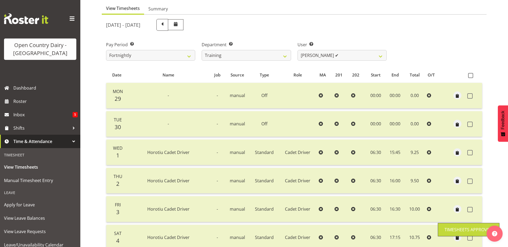
scroll to position [18, 0]
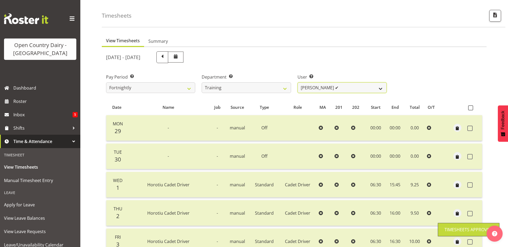
click at [356, 88] on select "[PERSON_NAME] ✔ [PERSON_NAME] ✔ [PERSON_NAME] ✔ [PERSON_NAME] ✔ [PERSON_NAME] ❌…" at bounding box center [341, 87] width 89 height 11
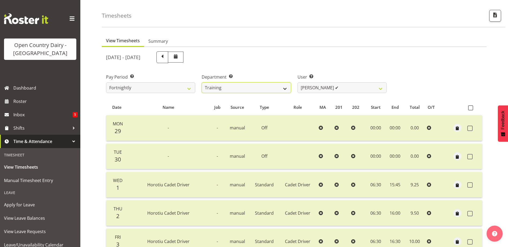
click at [267, 86] on select "701 702 703 704 705 706 707 708 709 710 711 712 713 714 715 716 717 718 719 720" at bounding box center [246, 87] width 89 height 11
click at [202, 82] on select "701 702 703 704 705 706 707 708 709 710 711 712 713 714 715 716 717 718 719 720" at bounding box center [246, 87] width 89 height 11
click at [274, 88] on select "701 702 703 704 705 706 707 708 709 710 711 712 713 714 715 716 717 718 719 720" at bounding box center [246, 87] width 89 height 11
select select "731"
click at [202, 82] on select "701 702 703 704 705 706 707 708 709 710 711 712 713 714 715 716 717 718 719 720" at bounding box center [246, 87] width 89 height 11
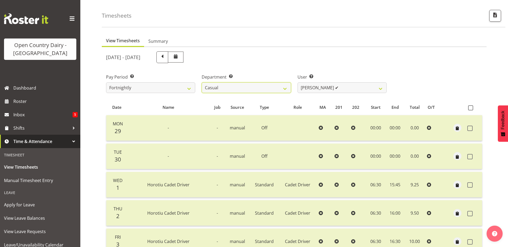
select select "11076"
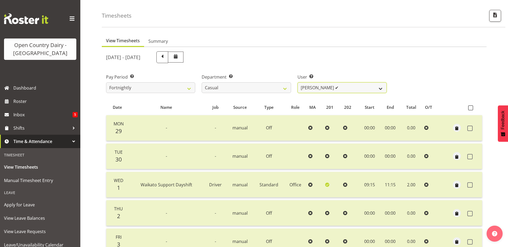
click at [358, 88] on select "[PERSON_NAME] ✔ [PERSON_NAME] ✔ [PERSON_NAME] ✔ [PERSON_NAME] ✔" at bounding box center [341, 87] width 89 height 11
click at [414, 89] on div "Pay Period Select which pay period you would like to view. Fortnightly Departme…" at bounding box center [294, 81] width 383 height 30
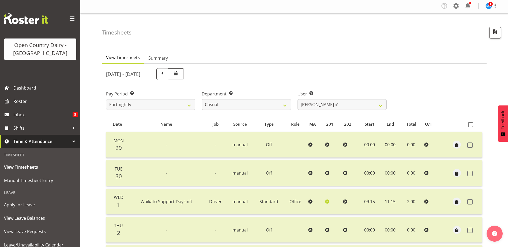
scroll to position [0, 0]
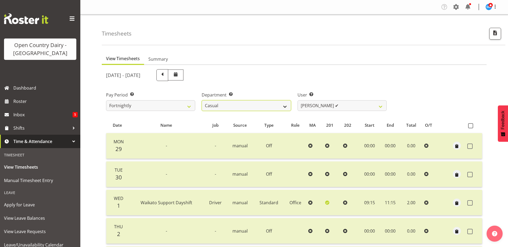
click at [250, 105] on select "701 702 703 704 705 706 707 708 709 710 711 712 713 714 715 716 717 718 719 720" at bounding box center [246, 105] width 89 height 11
select select "822"
click at [202, 100] on select "701 702 703 704 705 706 707 708 709 710 711 712 713 714 715 716 717 718 719 720" at bounding box center [246, 105] width 89 height 11
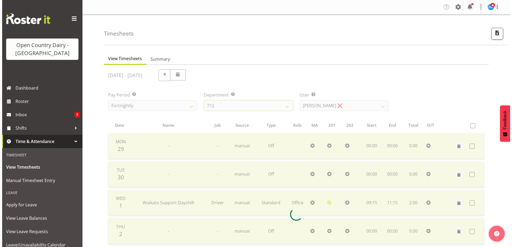
scroll to position [125, 0]
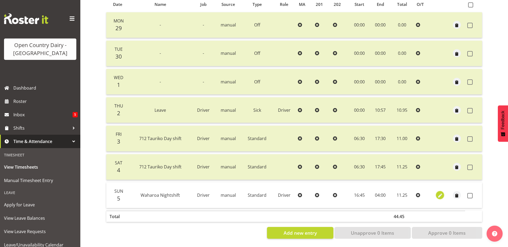
click at [439, 193] on span "button" at bounding box center [440, 196] width 6 height 6
select select "Standard"
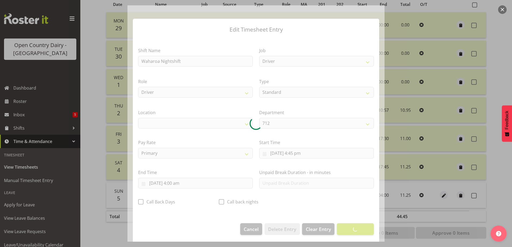
select select "1054"
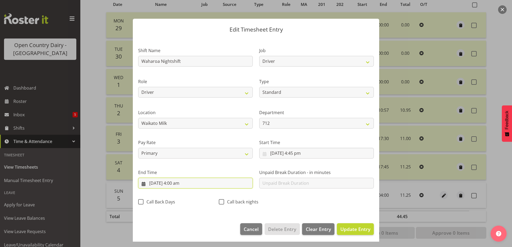
click at [174, 184] on input "[DATE] 4:00 am" at bounding box center [195, 183] width 115 height 11
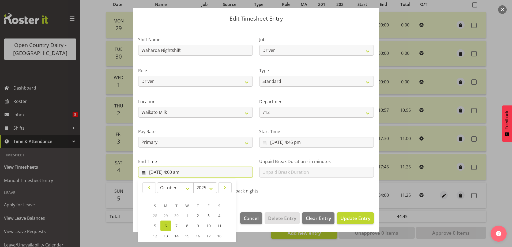
scroll to position [69, 0]
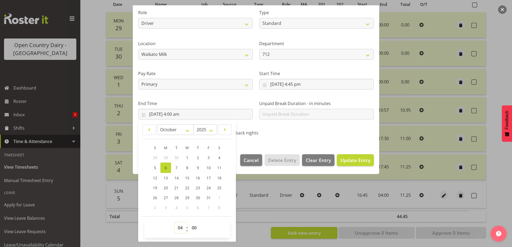
click at [181, 231] on select "00 01 02 03 04 05 06 07 08 09 10 11 12 13 14 15 16 17 18 19 20 21 22 23" at bounding box center [181, 228] width 12 height 11
select select "7"
click at [175, 223] on select "00 01 02 03 04 05 06 07 08 09 10 11 12 13 14 15 16 17 18 19 20 21 22 23" at bounding box center [181, 228] width 12 height 11
type input "[DATE] 7:00 am"
drag, startPoint x: 194, startPoint y: 230, endPoint x: 195, endPoint y: 225, distance: 5.2
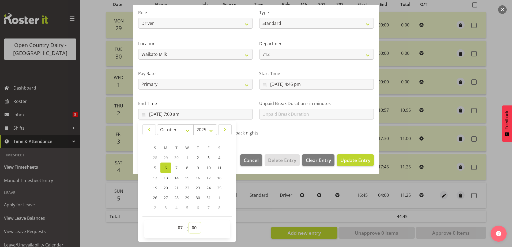
click at [194, 230] on select "00 01 02 03 04 05 06 07 08 09 10 11 12 13 14 15 16 17 18 19 20 21 22 23 24 25 2…" at bounding box center [195, 228] width 12 height 11
select select "15"
click at [189, 223] on select "00 01 02 03 04 05 06 07 08 09 10 11 12 13 14 15 16 17 18 19 20 21 22 23 24 25 2…" at bounding box center [195, 228] width 12 height 11
type input "[DATE] 7:15 am"
click at [358, 158] on span "Update Entry" at bounding box center [355, 160] width 30 height 6
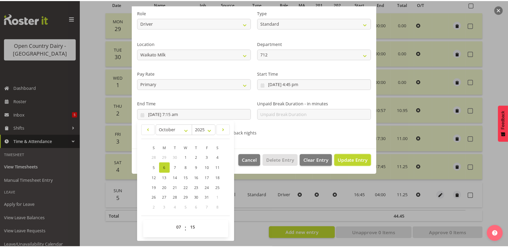
scroll to position [1, 0]
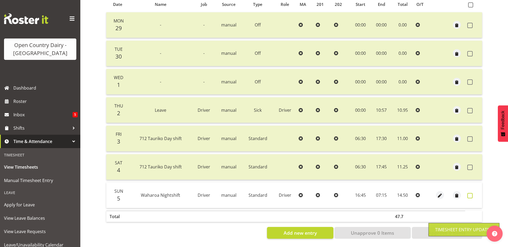
drag, startPoint x: 471, startPoint y: 192, endPoint x: 462, endPoint y: 194, distance: 8.9
click at [471, 193] on span at bounding box center [469, 195] width 5 height 5
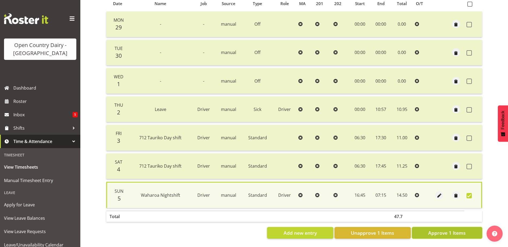
click at [425, 230] on button "Approve 1 Items" at bounding box center [447, 233] width 70 height 12
checkbox input "false"
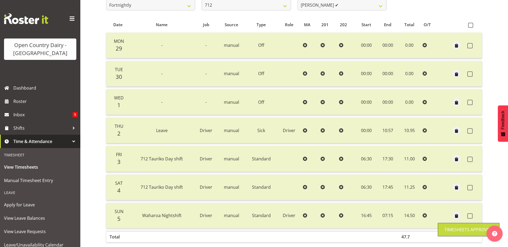
scroll to position [0, 0]
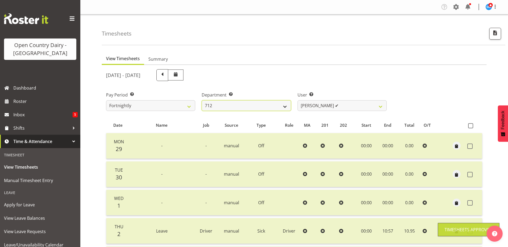
click at [260, 103] on select "701 702 703 704 705 706 707 708 709 710 711 712 713 714 715 716 717 718 719 720" at bounding box center [246, 105] width 89 height 11
select select "754"
click at [202, 100] on select "701 702 703 704 705 706 707 708 709 710 711 712 713 714 715 716 717 718 719 720" at bounding box center [246, 105] width 89 height 11
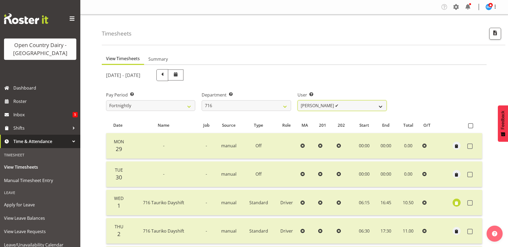
click at [353, 106] on select "[PERSON_NAME] ✔ [PERSON_NAME] ❌ [PERSON_NAME] ✔ [PERSON_NAME] ✔" at bounding box center [341, 105] width 89 height 11
select select "10867"
click at [297, 100] on select "[PERSON_NAME] ✔ [PERSON_NAME] ❌ [PERSON_NAME] ✔ [PERSON_NAME] ✔" at bounding box center [341, 105] width 89 height 11
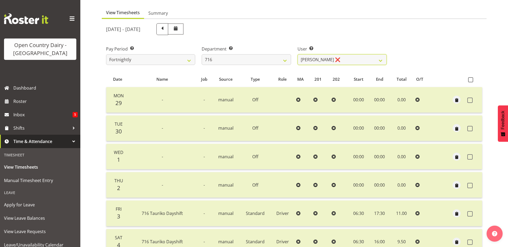
scroll to position [45, 0]
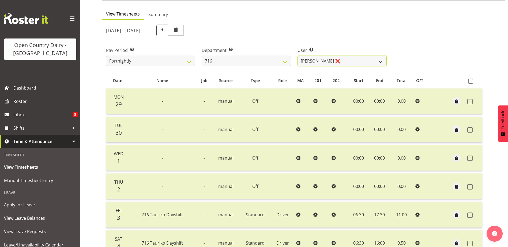
click at [350, 59] on select "[PERSON_NAME] ✔ [PERSON_NAME] ❌ [PERSON_NAME] ✔ [PERSON_NAME] ✔" at bounding box center [341, 61] width 89 height 11
drag, startPoint x: 350, startPoint y: 59, endPoint x: 338, endPoint y: 60, distance: 12.6
click at [350, 59] on select "[PERSON_NAME] ✔ [PERSON_NAME] ❌ [PERSON_NAME] ✔ [PERSON_NAME] ✔" at bounding box center [341, 61] width 89 height 11
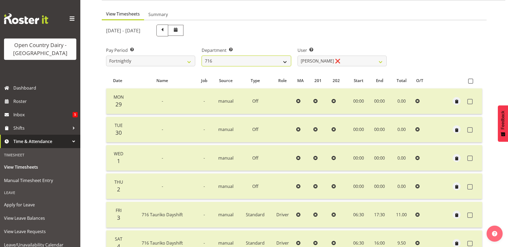
click at [232, 61] on select "701 702 703 704 705 706 707 708 709 710 711 712 713 714 715 716 717 718 719 720" at bounding box center [246, 61] width 89 height 11
select select "731"
click at [202, 56] on select "701 702 703 704 705 706 707 708 709 710 711 712 713 714 715 716 717 718 719 720" at bounding box center [246, 61] width 89 height 11
select select "11076"
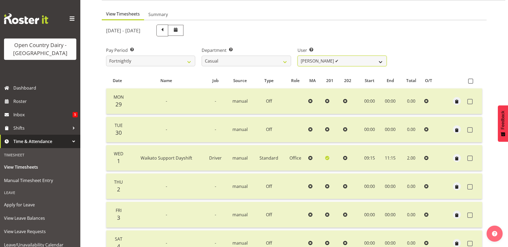
click at [364, 61] on select "[PERSON_NAME] ✔ [PERSON_NAME] ✔ [PERSON_NAME] ✔ [PERSON_NAME] ✔" at bounding box center [341, 61] width 89 height 11
click at [364, 62] on select "[PERSON_NAME] ✔ [PERSON_NAME] ✔ [PERSON_NAME] ✔ [PERSON_NAME] ✔" at bounding box center [341, 61] width 89 height 11
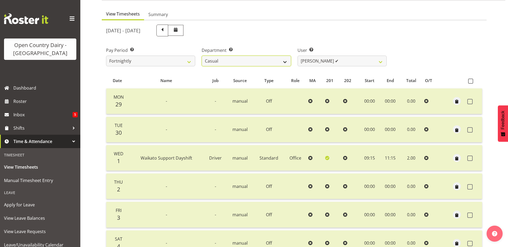
click at [263, 61] on select "701 702 703 704 705 706 707 708 709 710 711 712 713 714 715 716 717 718 719 720" at bounding box center [246, 61] width 89 height 11
select select "874"
click at [202, 56] on select "701 702 703 704 705 706 707 708 709 710 711 712 713 714 715 716 717 718 719 720" at bounding box center [246, 61] width 89 height 11
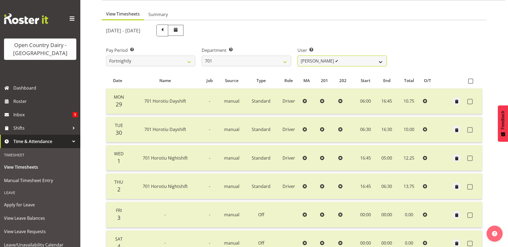
click at [357, 61] on select "[PERSON_NAME] ✔ [PERSON_NAME] ✔ [PERSON_NAME] ✔ [PERSON_NAME] ✔" at bounding box center [341, 61] width 89 height 11
click at [356, 61] on select "[PERSON_NAME] ✔ [PERSON_NAME] ✔ [PERSON_NAME] ✔ [PERSON_NAME] ✔" at bounding box center [341, 61] width 89 height 11
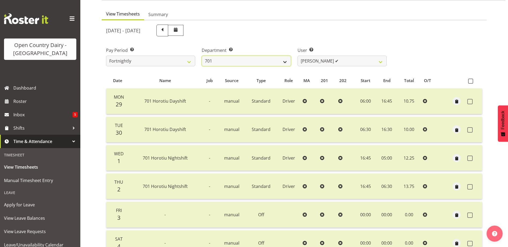
click at [261, 62] on select "701 702 703 704 705 706 707 708 709 710 711 712 713 714 715 716 717 718 719 720" at bounding box center [246, 61] width 89 height 11
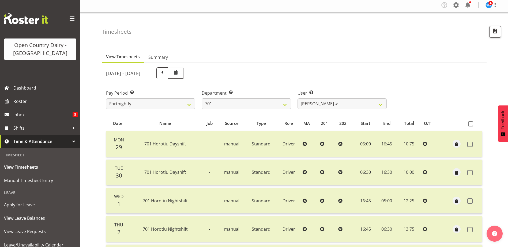
scroll to position [0, 0]
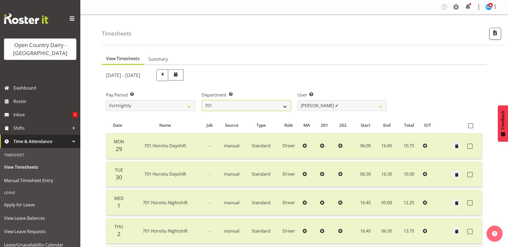
click at [239, 108] on select "701 702 703 704 705 706 707 708 709 710 711 712 713 714 715 716 717 718 719 720" at bounding box center [246, 105] width 89 height 11
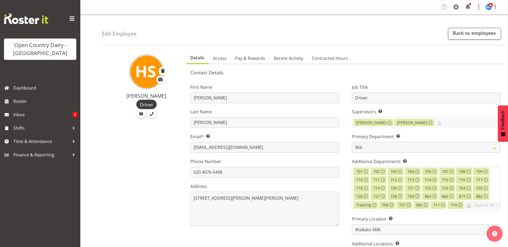
select select "898"
select select "1054"
select select "TimelineWeek"
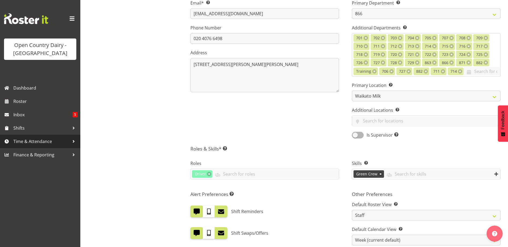
click at [40, 142] on span "Time & Attendance" at bounding box center [41, 142] width 56 height 8
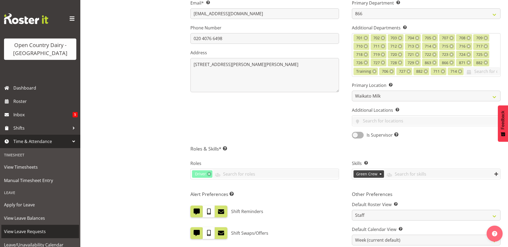
click at [38, 231] on span "View Leave Requests" at bounding box center [40, 232] width 72 height 8
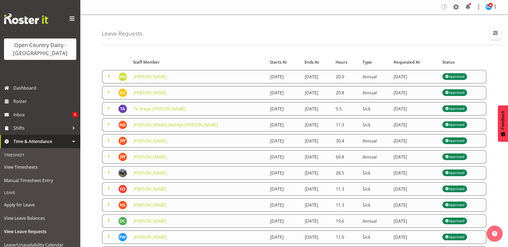
click at [493, 34] on span "button" at bounding box center [495, 32] width 7 height 7
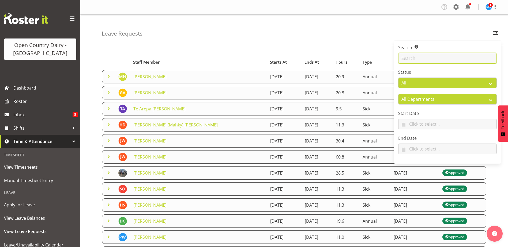
drag, startPoint x: 430, startPoint y: 58, endPoint x: 433, endPoint y: 59, distance: 4.0
click at [430, 58] on input "text" at bounding box center [447, 58] width 99 height 11
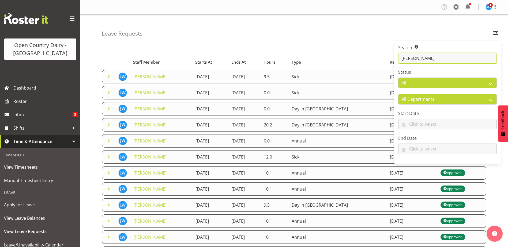
type input "liam"
